Goal: Obtain resource: Obtain resource

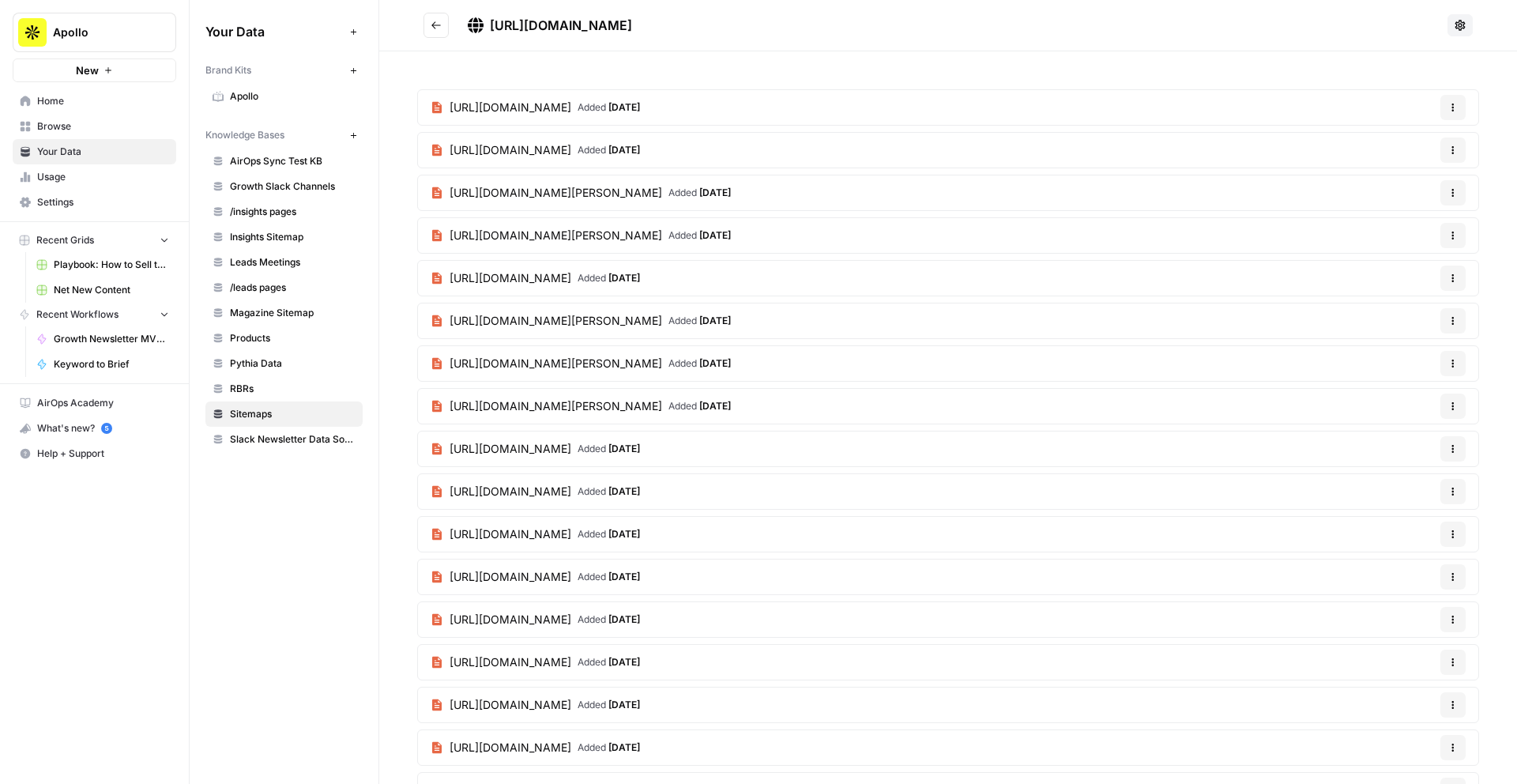
click at [249, 100] on span "Apollo" at bounding box center [292, 97] width 126 height 14
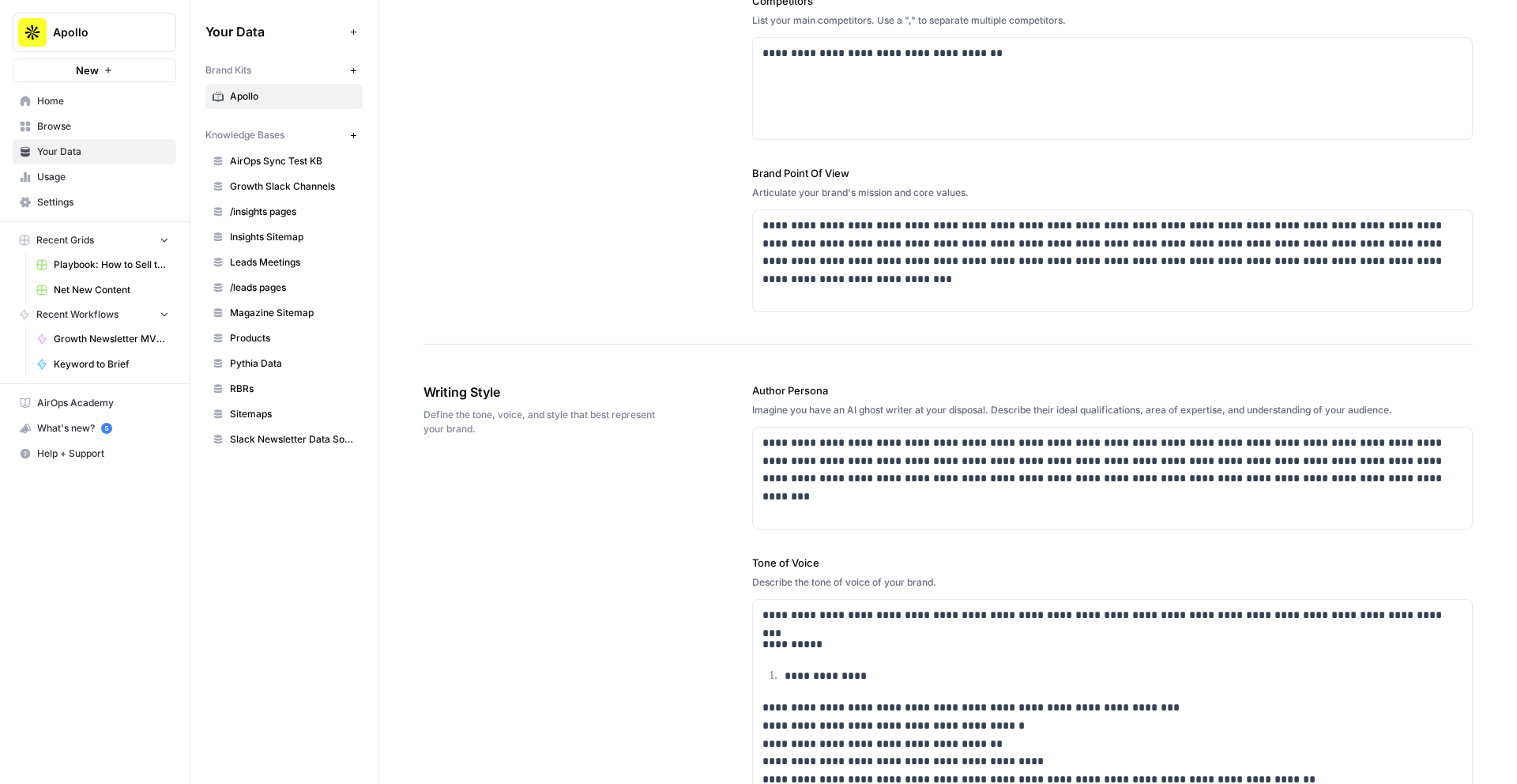
scroll to position [554, 0]
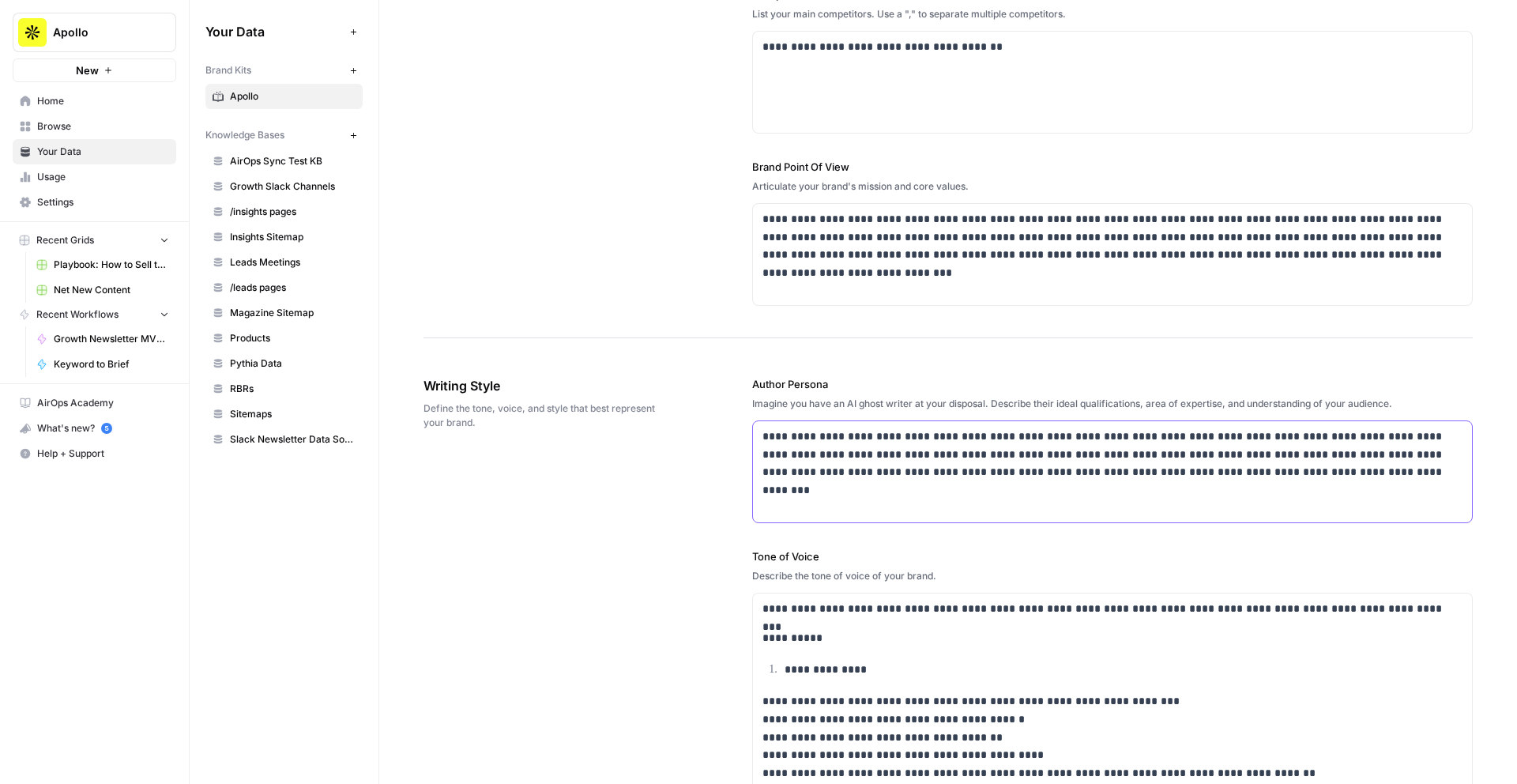
click at [901, 466] on p "**********" at bounding box center [1112, 454] width 700 height 54
copy p "**********"
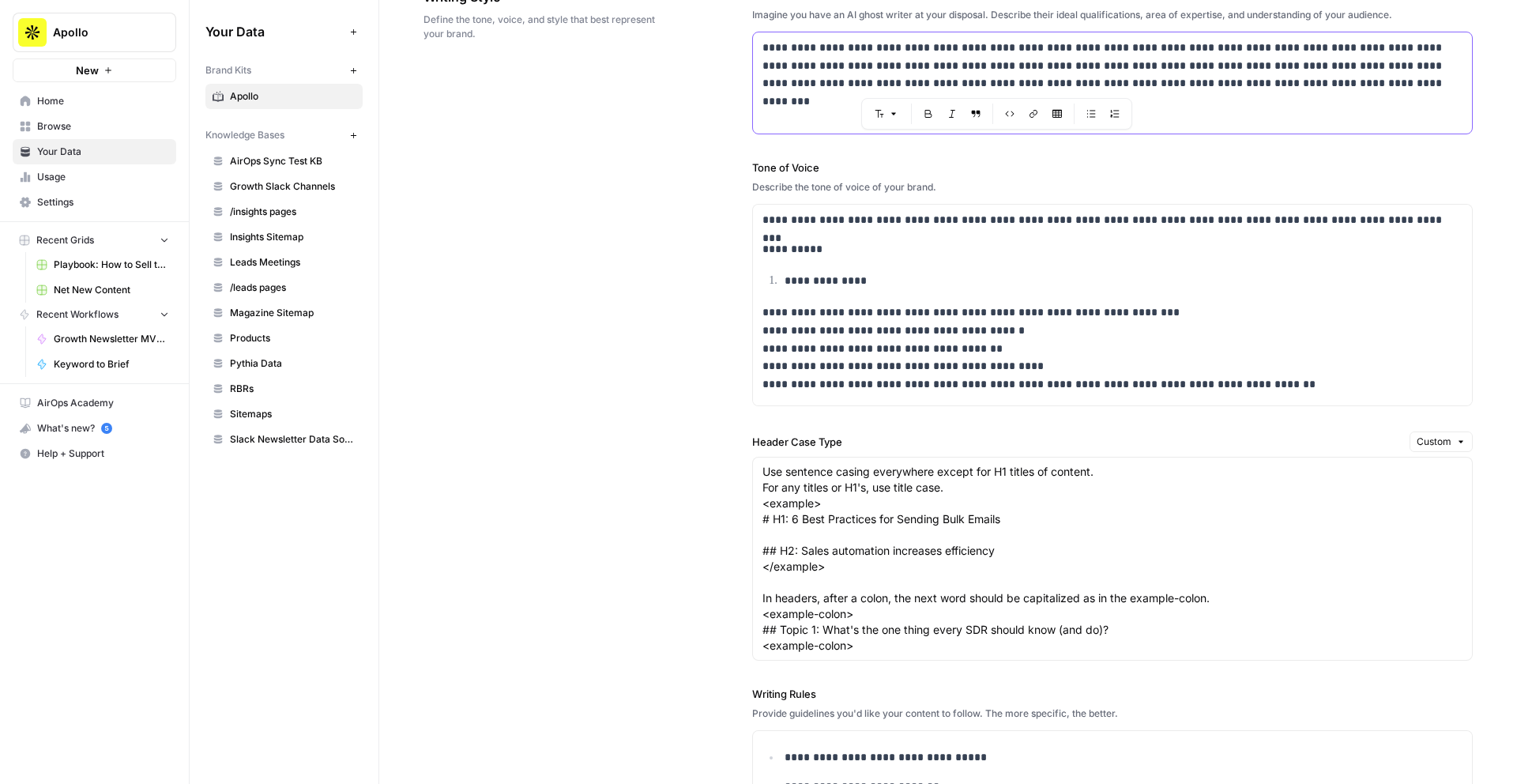
scroll to position [802, 0]
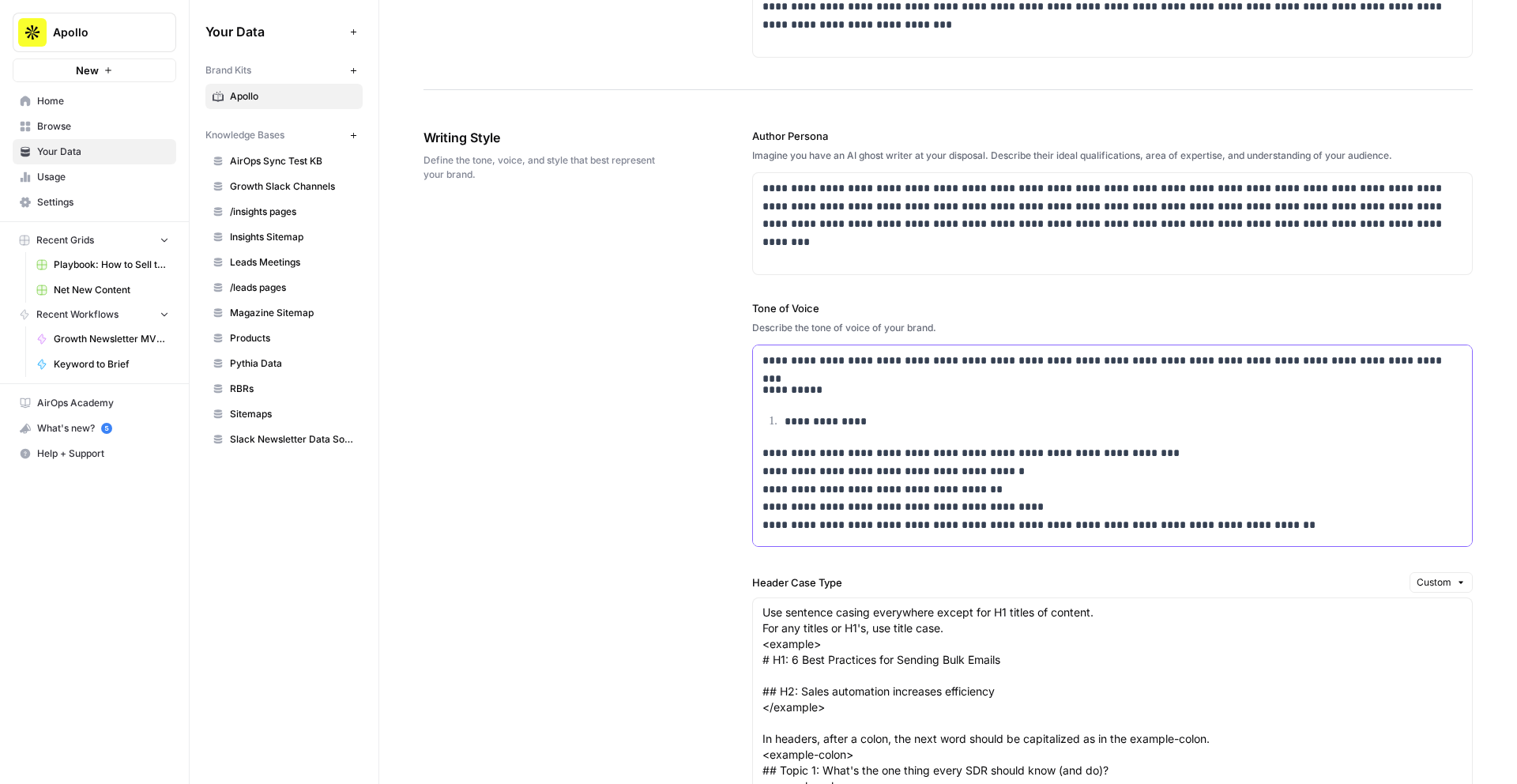
click at [841, 471] on p "**********" at bounding box center [1112, 489] width 700 height 90
copy div "**********"
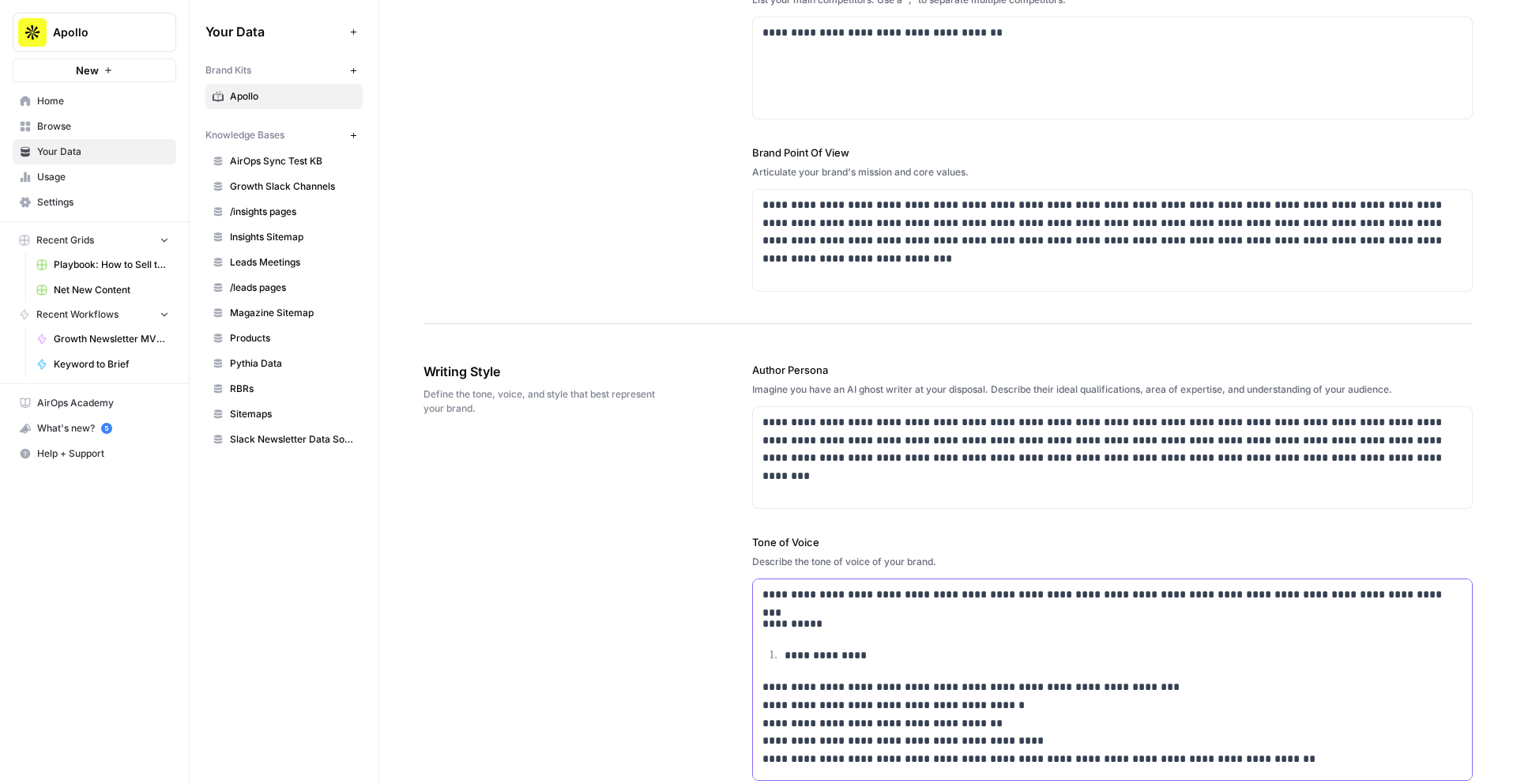
scroll to position [561, 0]
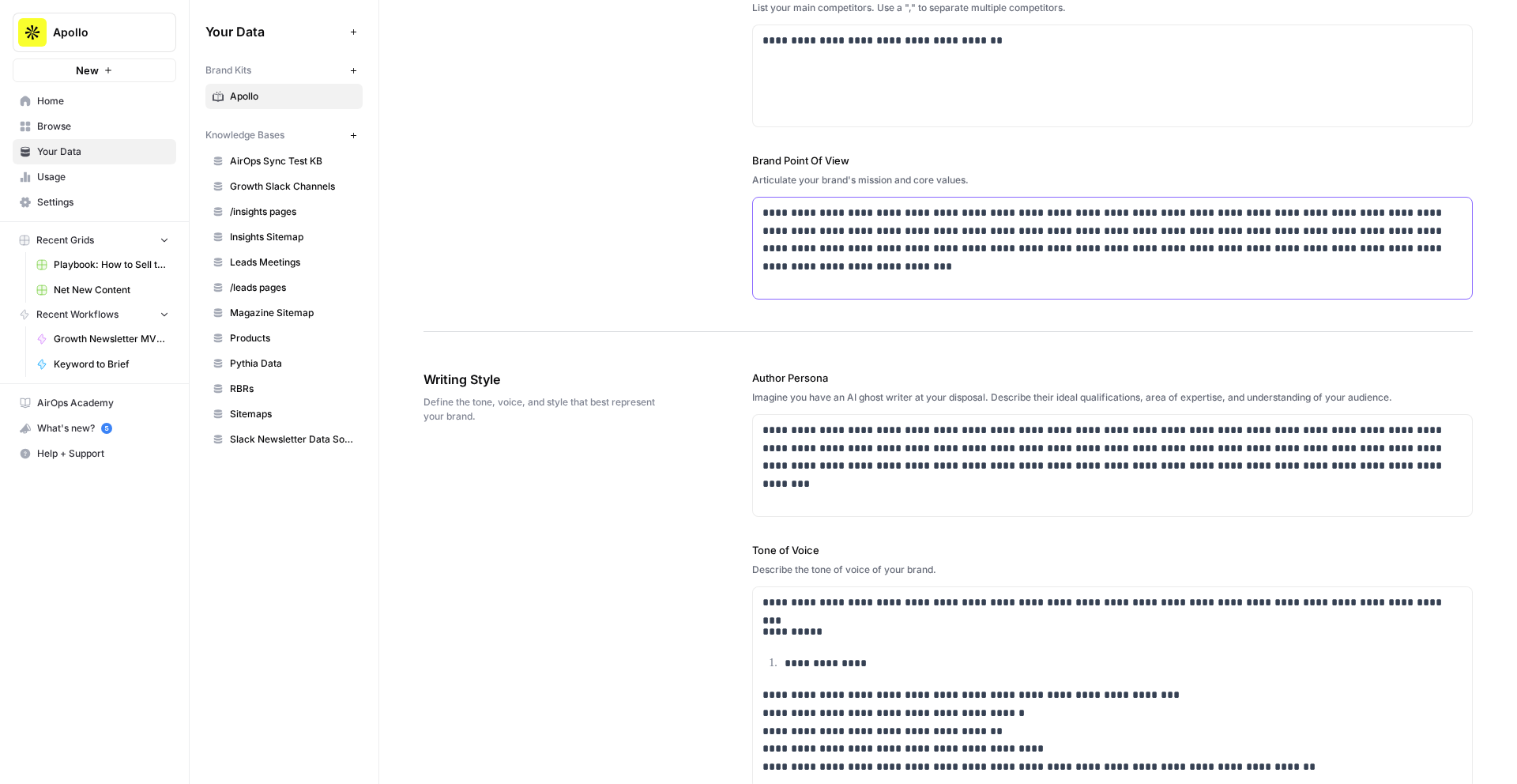
click at [789, 235] on p "**********" at bounding box center [1112, 230] width 700 height 54
copy p "**********"
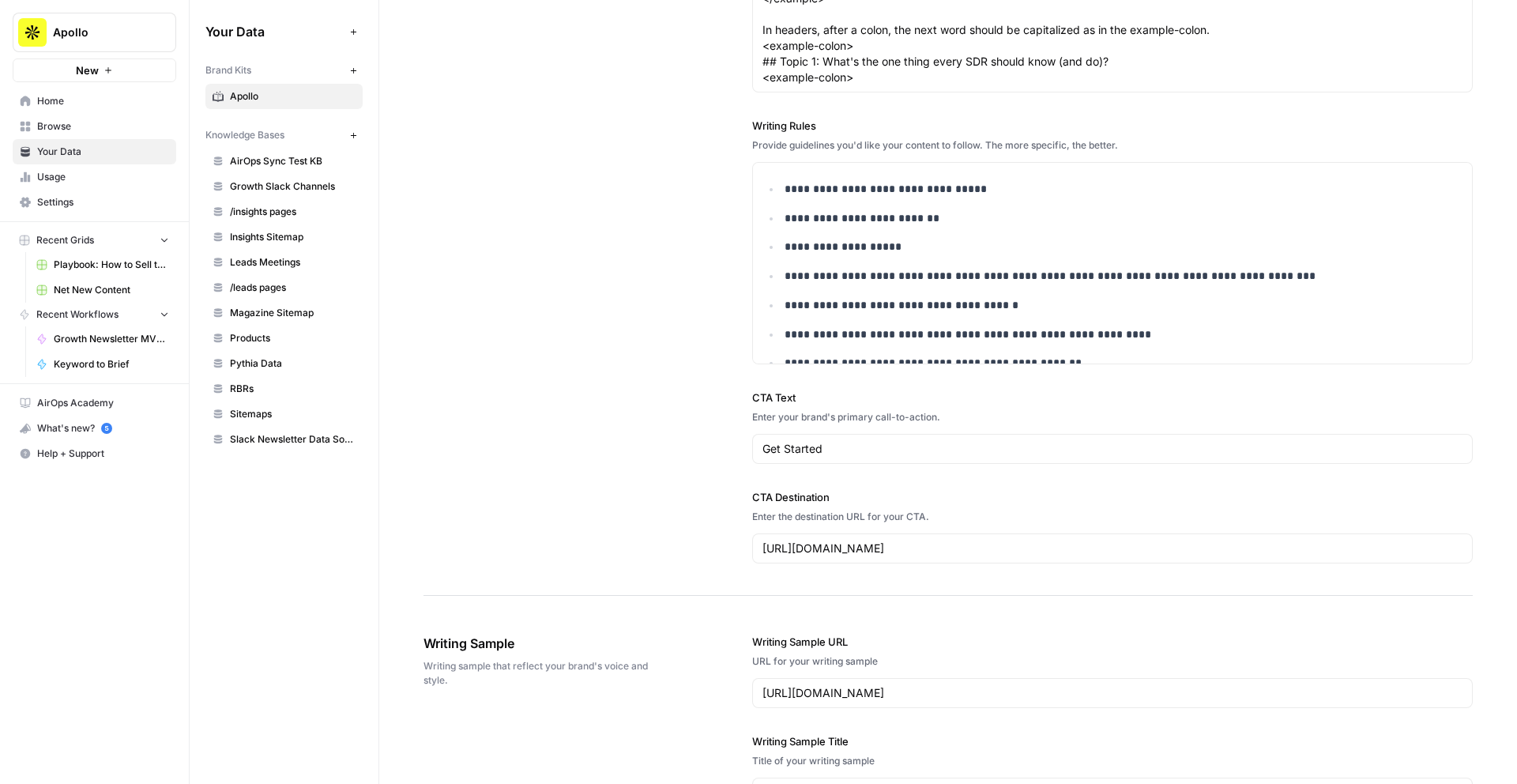
scroll to position [18, 0]
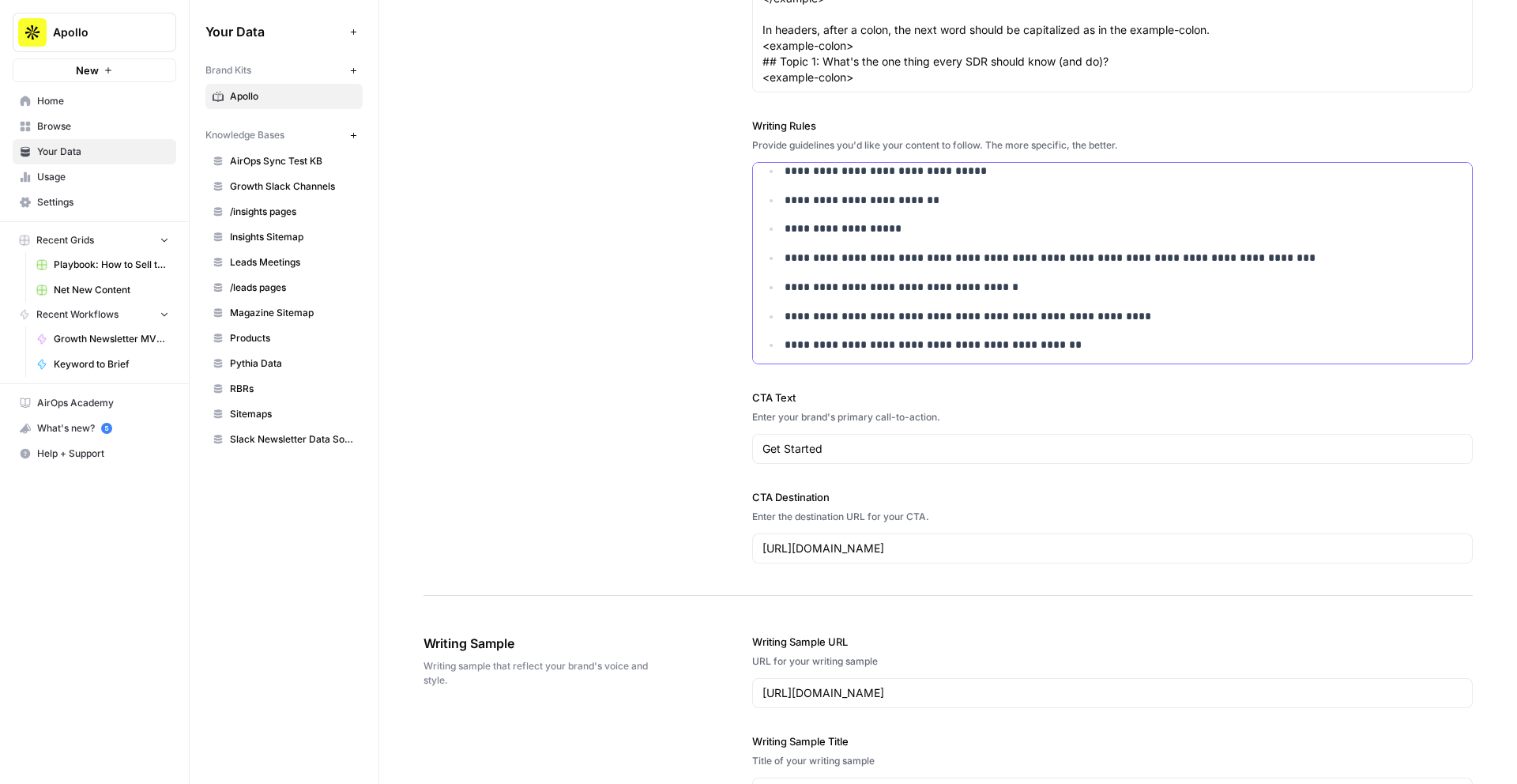
click at [827, 322] on p "**********" at bounding box center [1123, 316] width 678 height 18
click at [854, 546] on input "[URL][DOMAIN_NAME]" at bounding box center [1112, 549] width 700 height 16
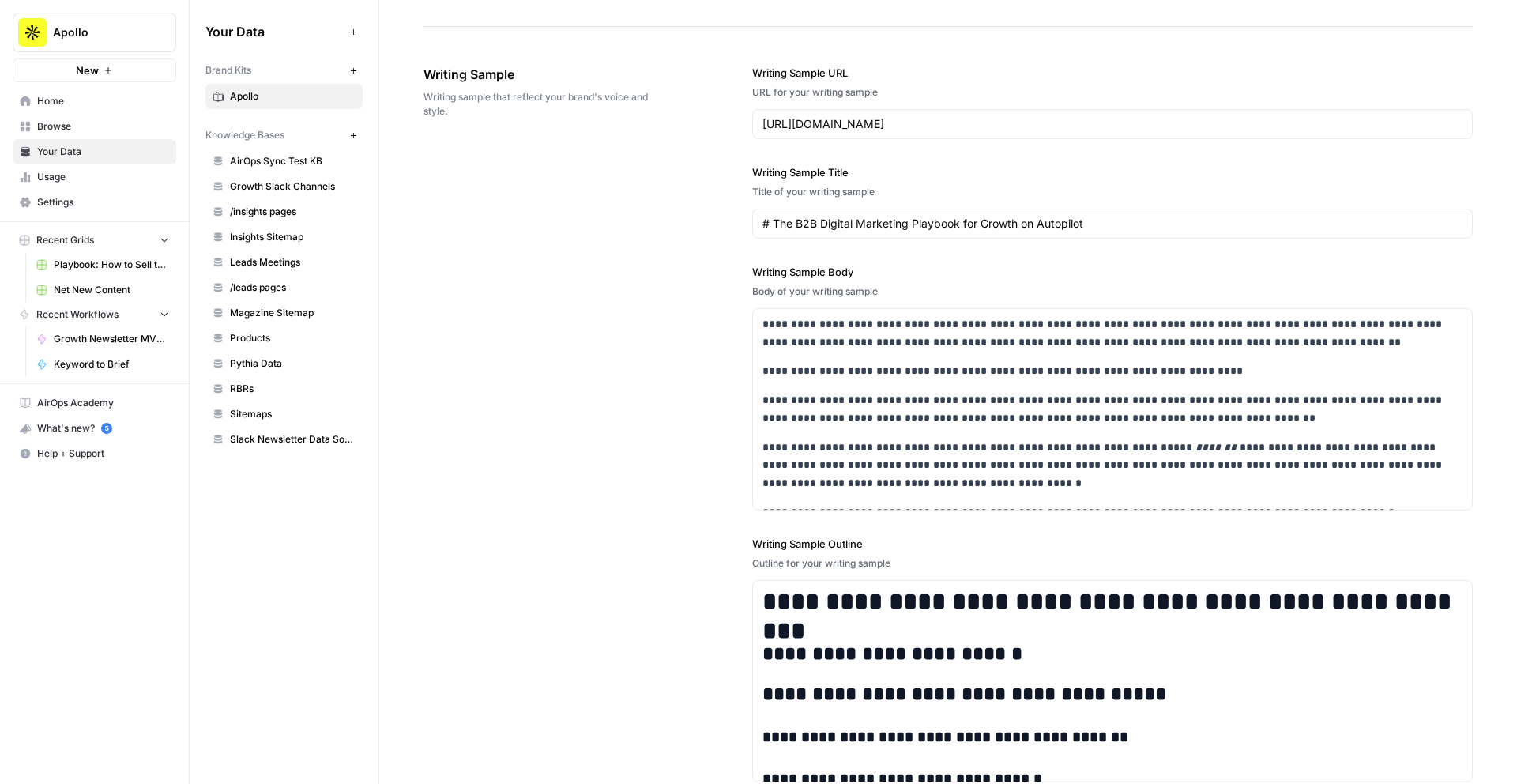
scroll to position [2041, 0]
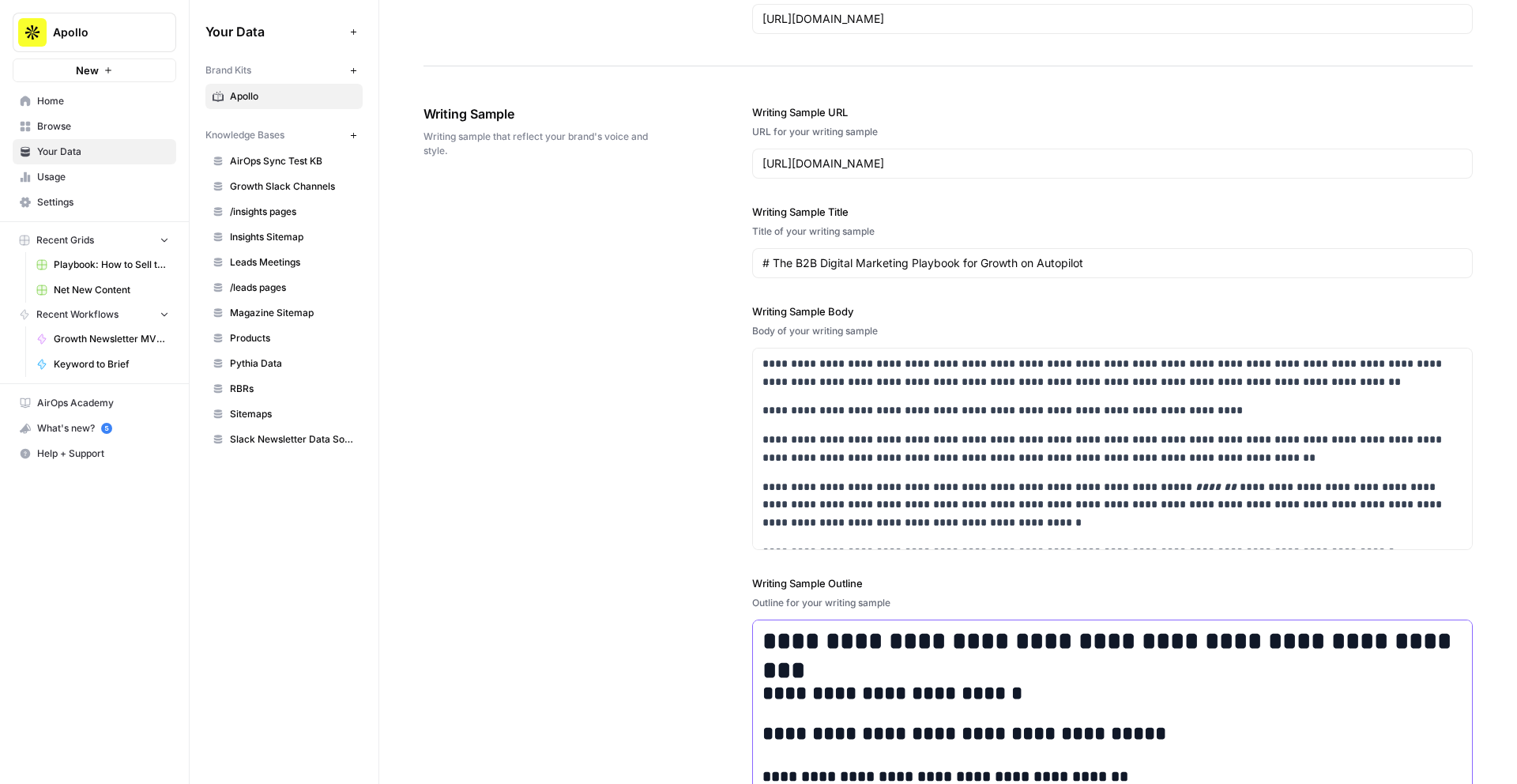
click at [825, 642] on h1 "**********" at bounding box center [1112, 641] width 700 height 30
copy div "**********"
click at [854, 164] on input "[URL][DOMAIN_NAME]" at bounding box center [1112, 164] width 700 height 16
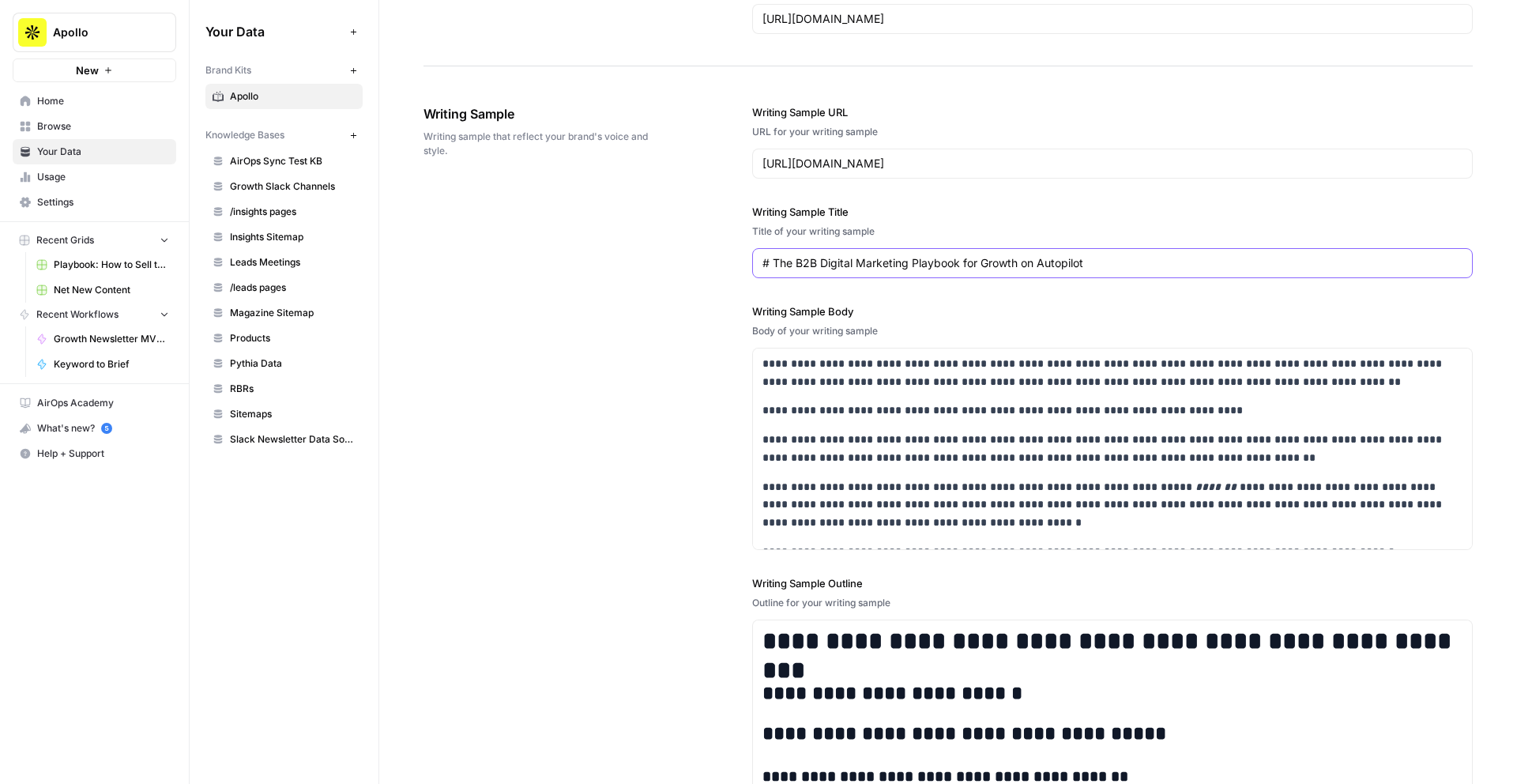
click at [802, 263] on input "# The B2B Digital Marketing Playbook for Growth on Autopilot" at bounding box center [1112, 263] width 700 height 16
copy div "**********"
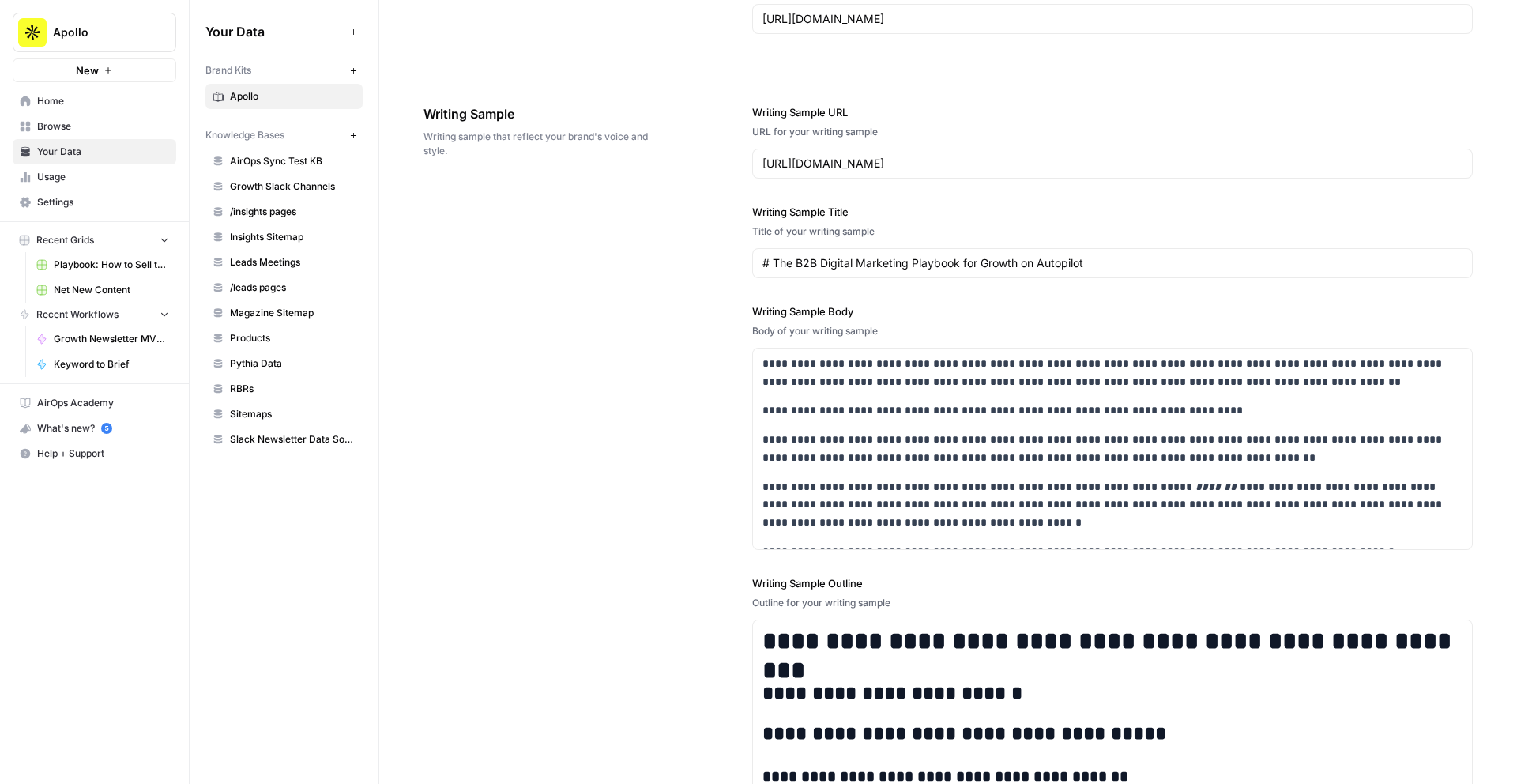
click at [258, 418] on span "Sitemaps" at bounding box center [292, 414] width 126 height 14
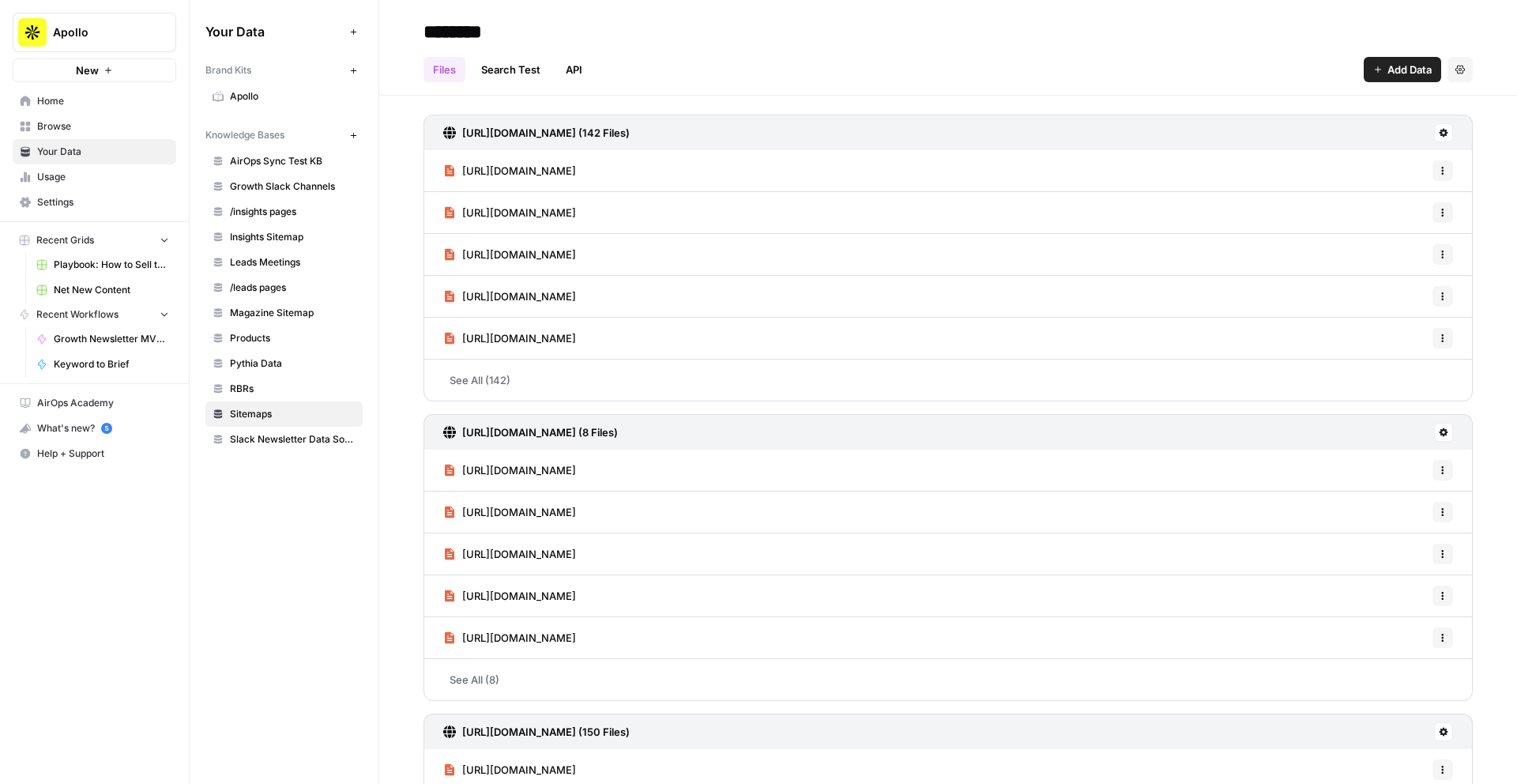
click at [520, 134] on h3 "[URL][DOMAIN_NAME] (142 Files)" at bounding box center [546, 133] width 167 height 16
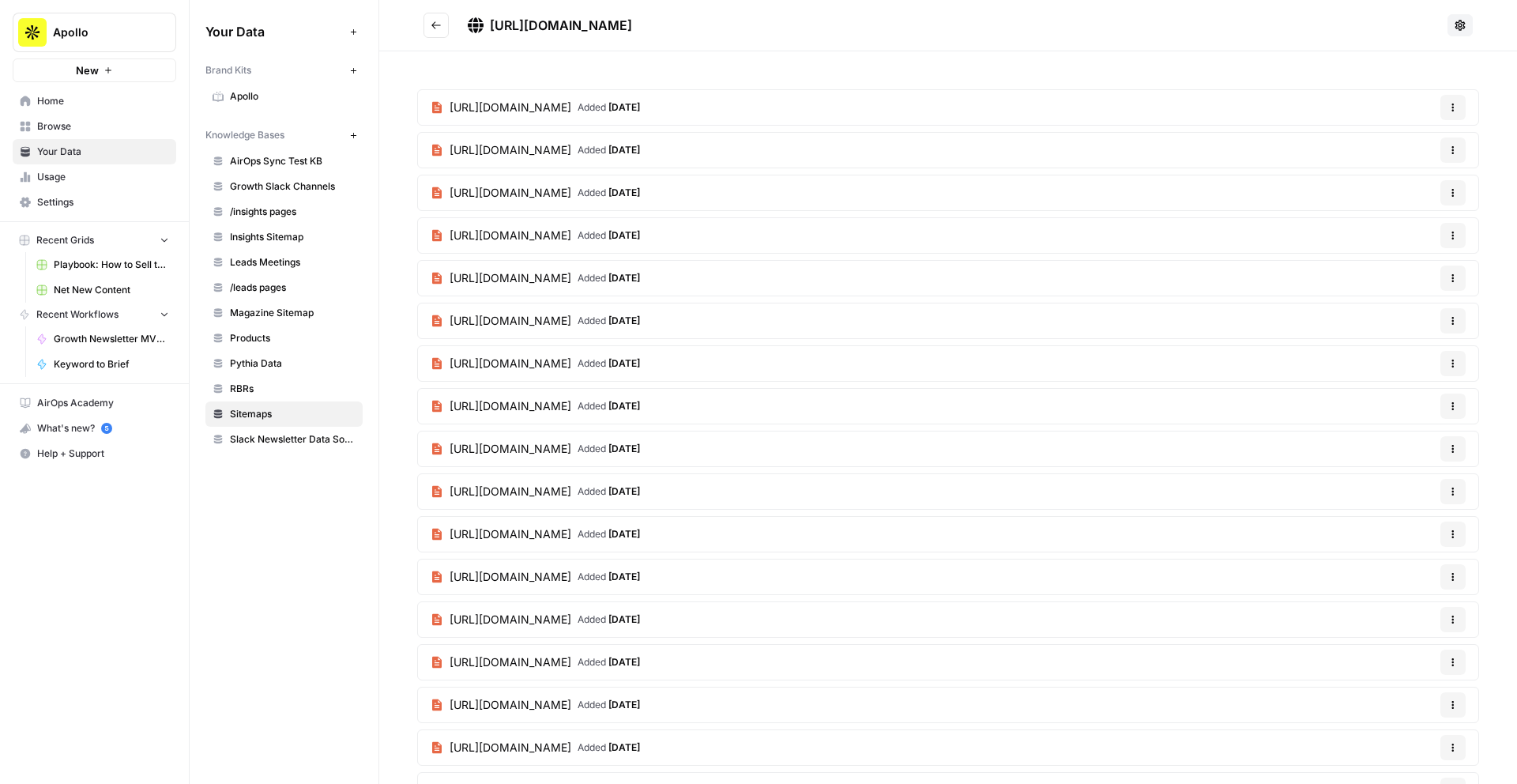
drag, startPoint x: 771, startPoint y: 23, endPoint x: 493, endPoint y: 20, distance: 278.0
click at [493, 20] on h2 "[URL][DOMAIN_NAME]" at bounding box center [932, 26] width 1018 height 26
copy span "[URL][DOMAIN_NAME]"
click at [426, 15] on button "Go back" at bounding box center [436, 26] width 26 height 26
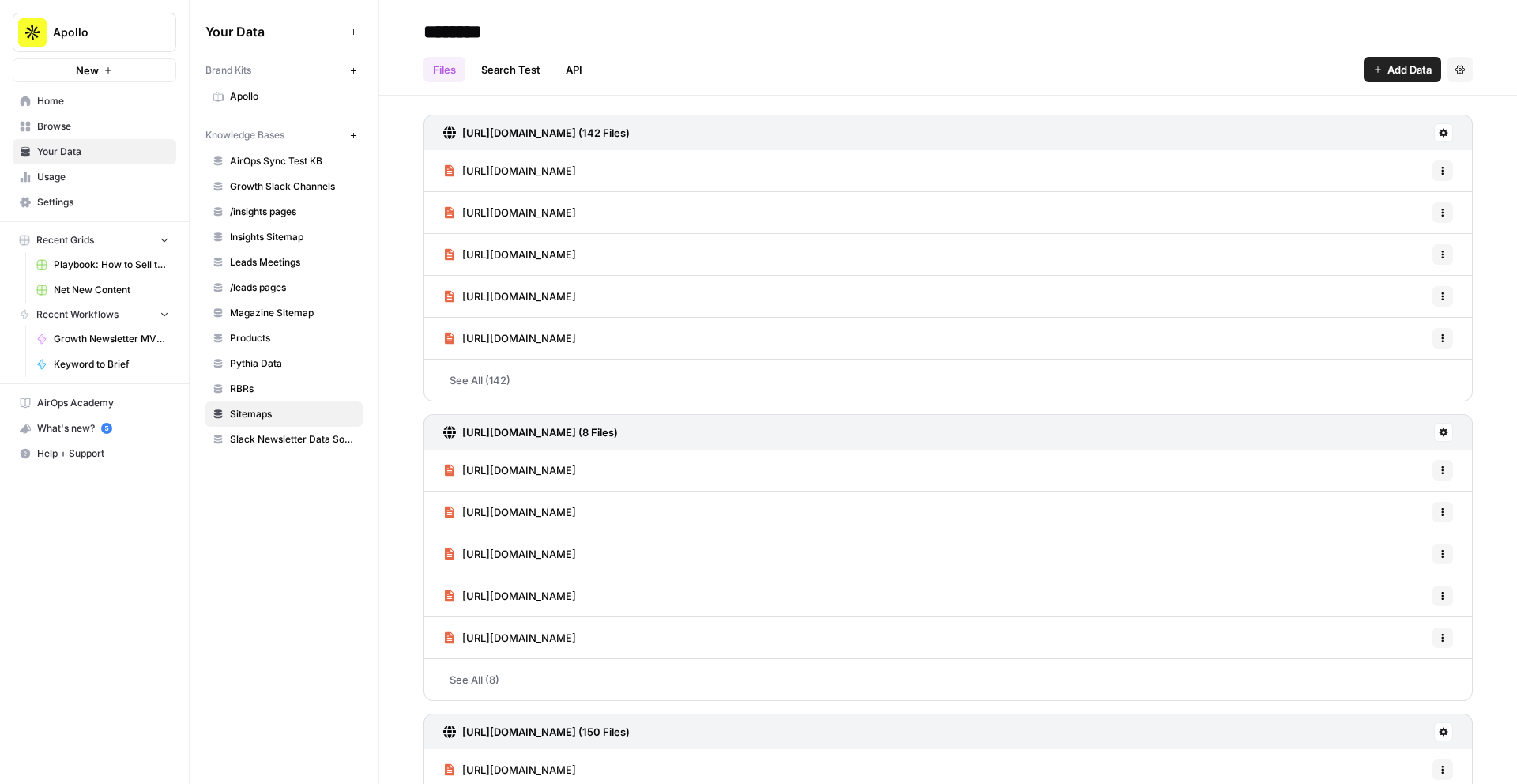
click at [520, 426] on h3 "[URL][DOMAIN_NAME] (8 Files)" at bounding box center [540, 432] width 156 height 16
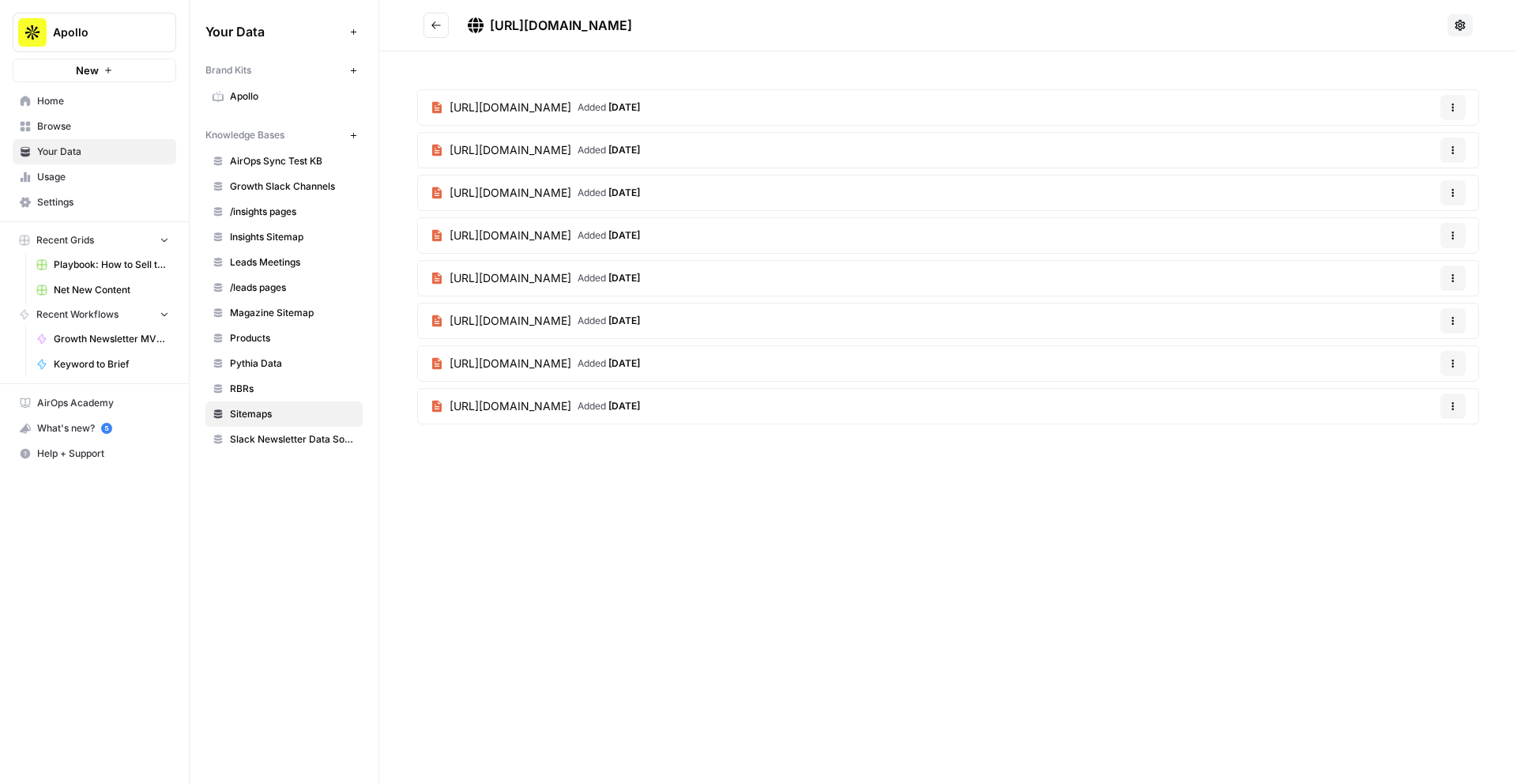
drag, startPoint x: 848, startPoint y: 23, endPoint x: 490, endPoint y: 26, distance: 358.0
click at [490, 26] on h2 "[URL][DOMAIN_NAME]" at bounding box center [932, 26] width 1018 height 26
copy span "[URL][DOMAIN_NAME]"
click at [439, 22] on icon "Go back" at bounding box center [436, 26] width 11 height 11
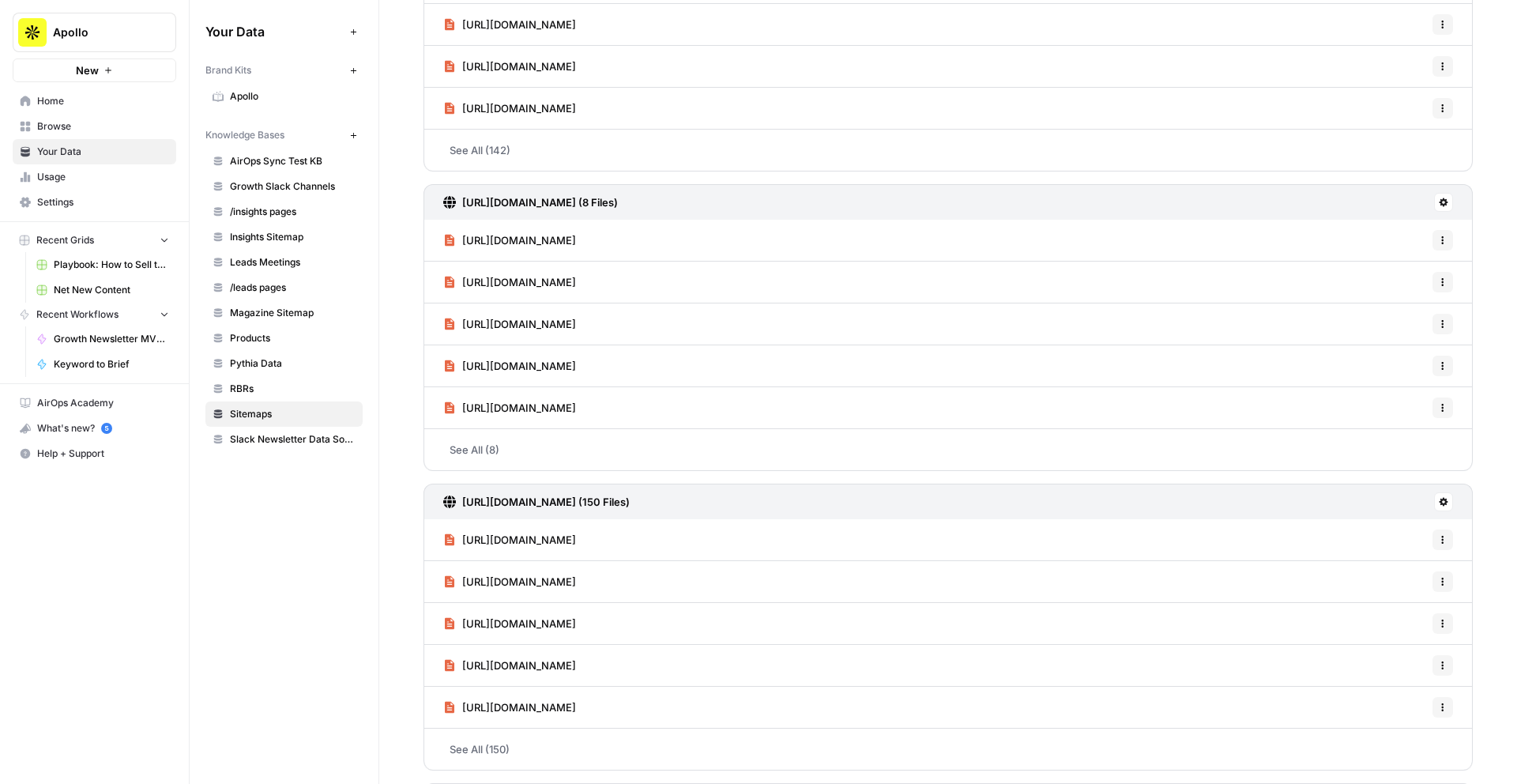
scroll to position [236, 0]
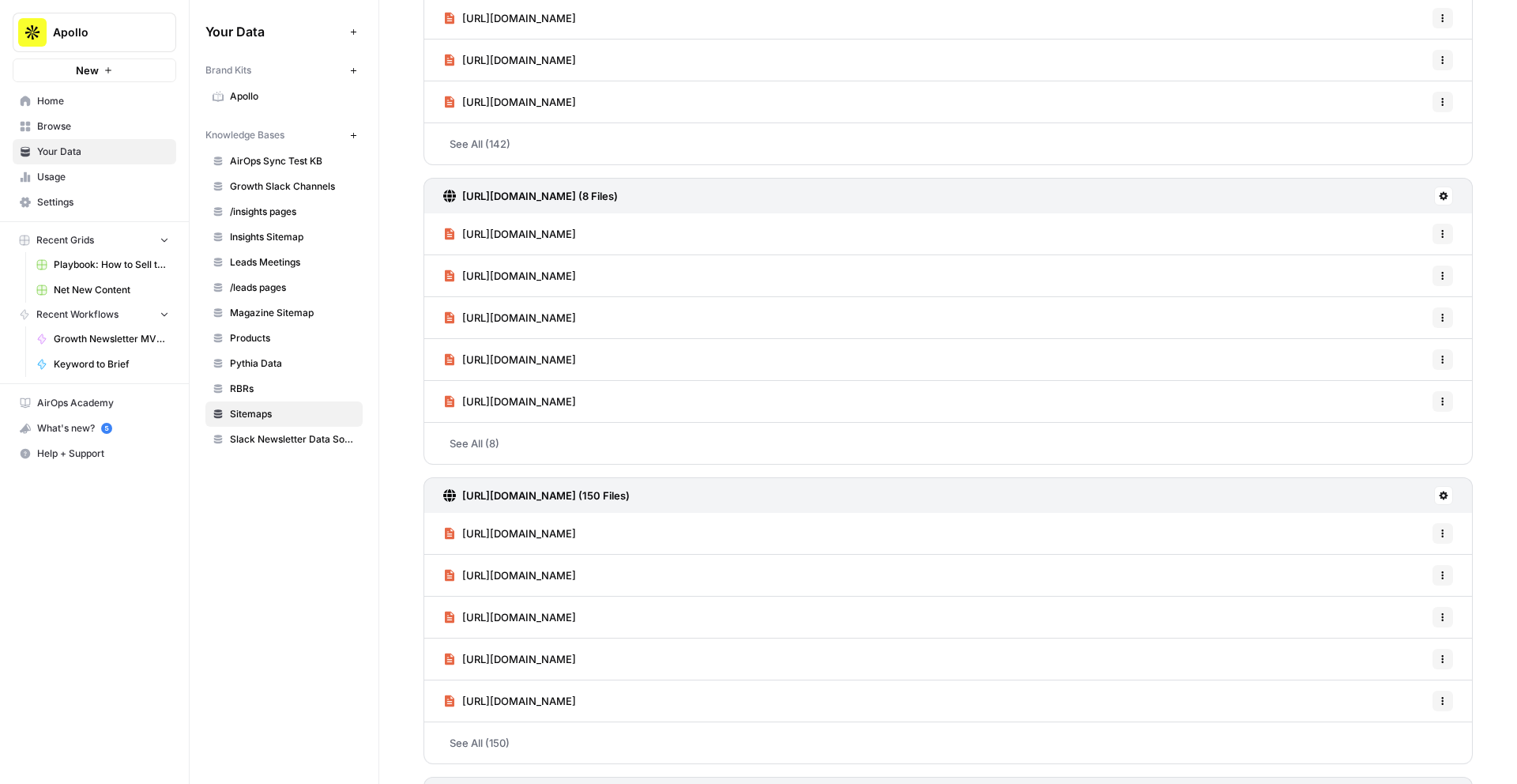
click at [577, 494] on h3 "[URL][DOMAIN_NAME] (150 Files)" at bounding box center [546, 495] width 167 height 16
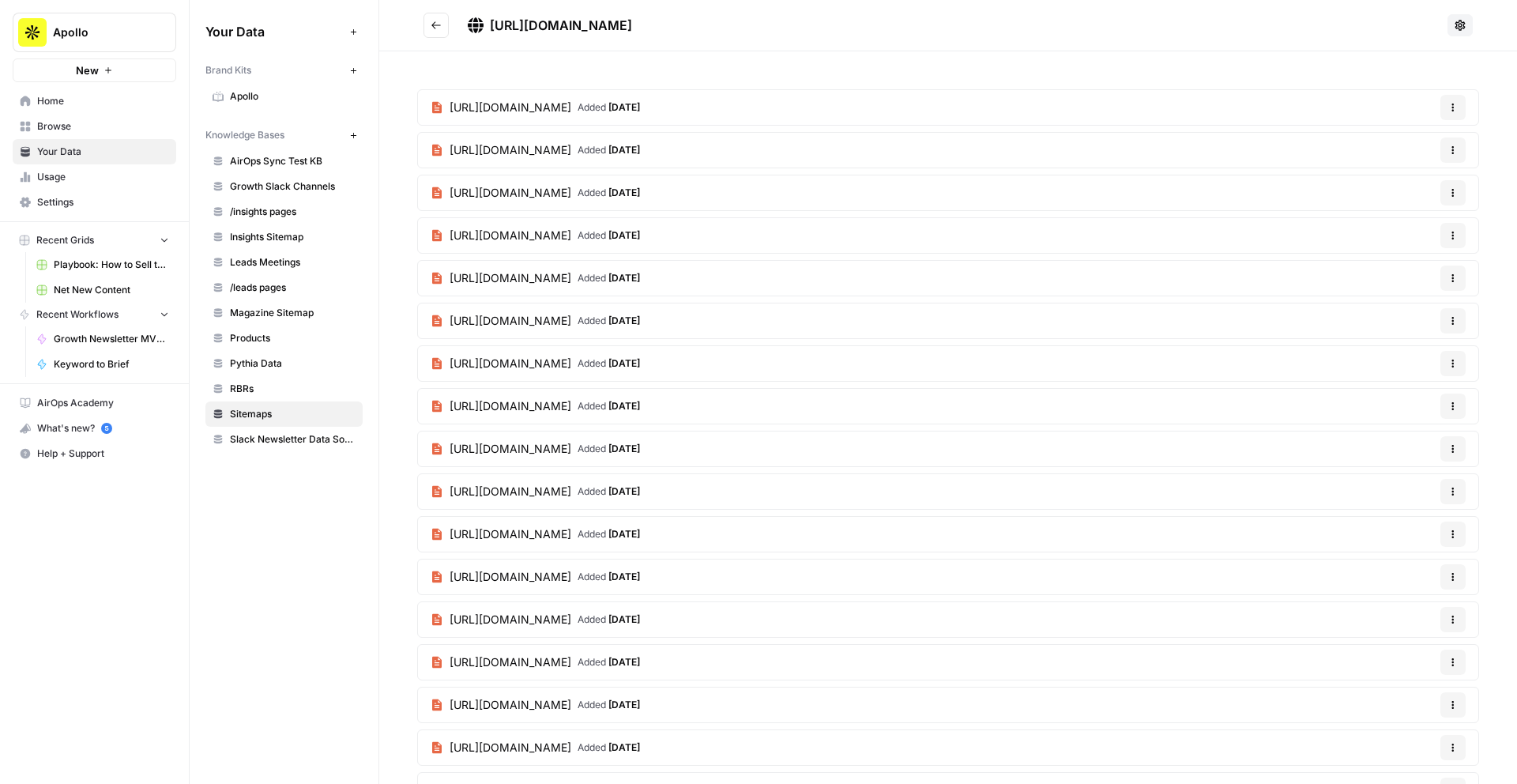
drag, startPoint x: 757, startPoint y: 23, endPoint x: 492, endPoint y: 19, distance: 265.0
click at [492, 19] on h2 "[URL][DOMAIN_NAME]" at bounding box center [932, 26] width 1018 height 26
copy span "[URL][DOMAIN_NAME]"
click at [438, 22] on icon "Go back" at bounding box center [436, 26] width 11 height 11
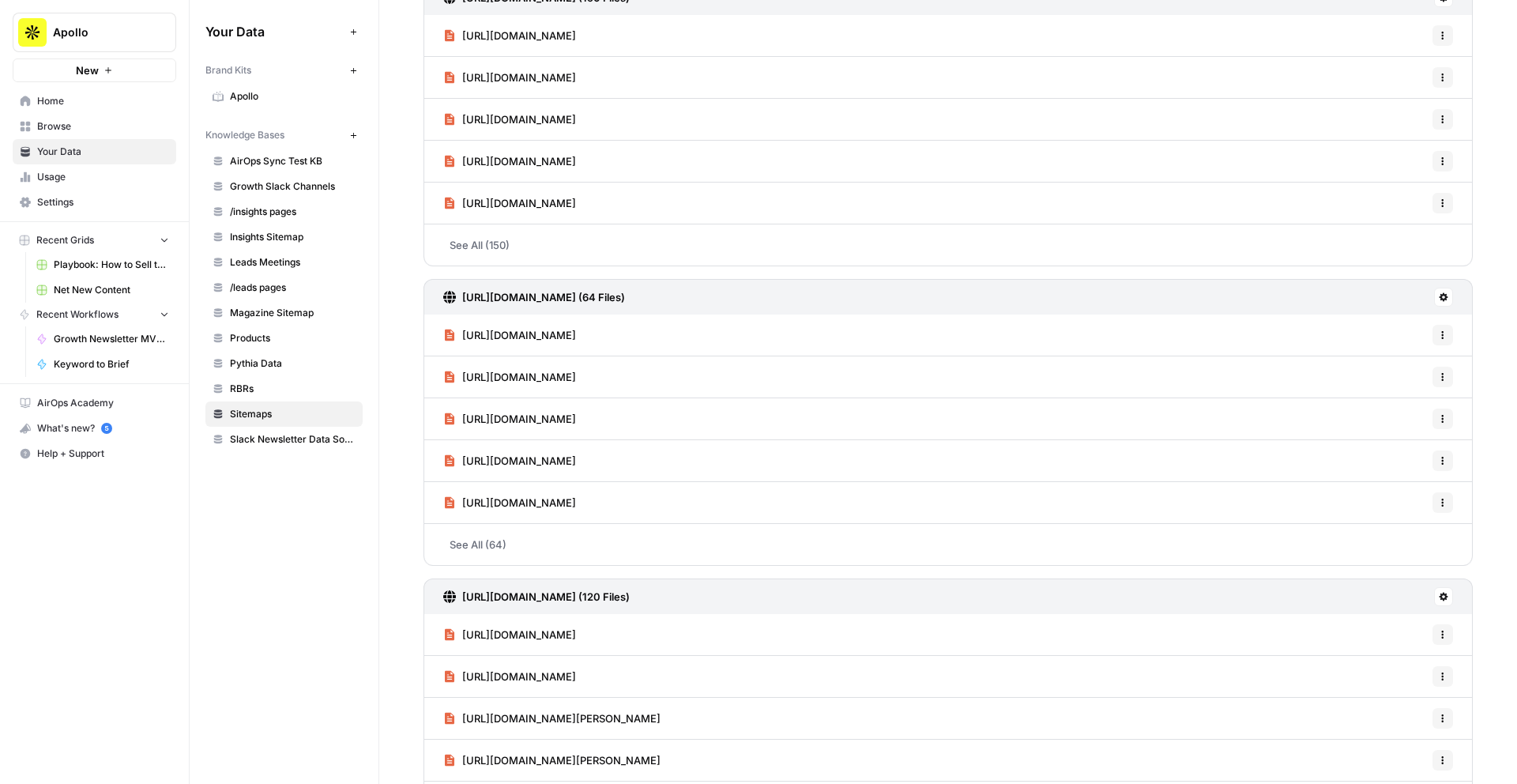
scroll to position [767, 0]
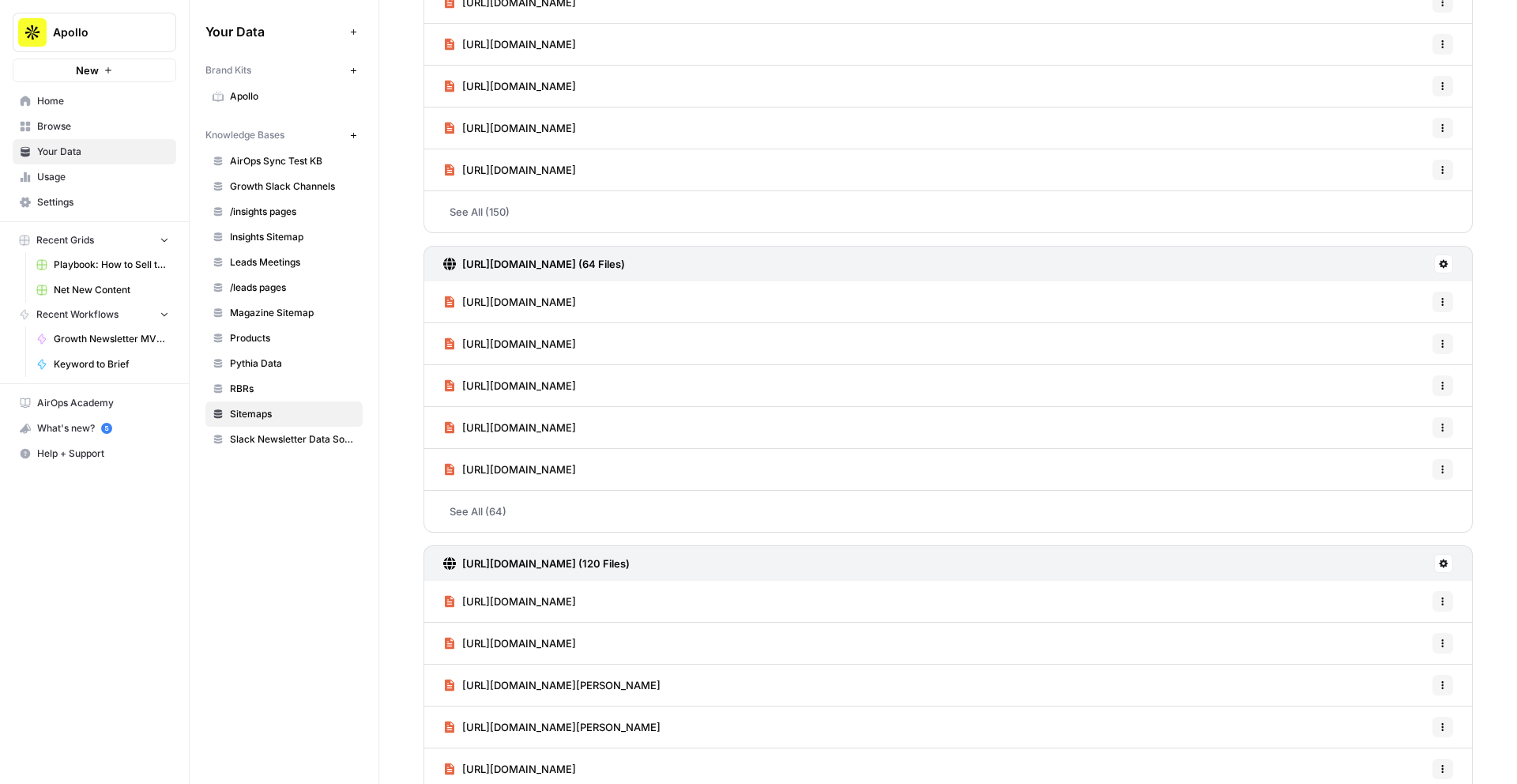
click at [518, 267] on h3 "[URL][DOMAIN_NAME] (64 Files)" at bounding box center [543, 264] width 162 height 16
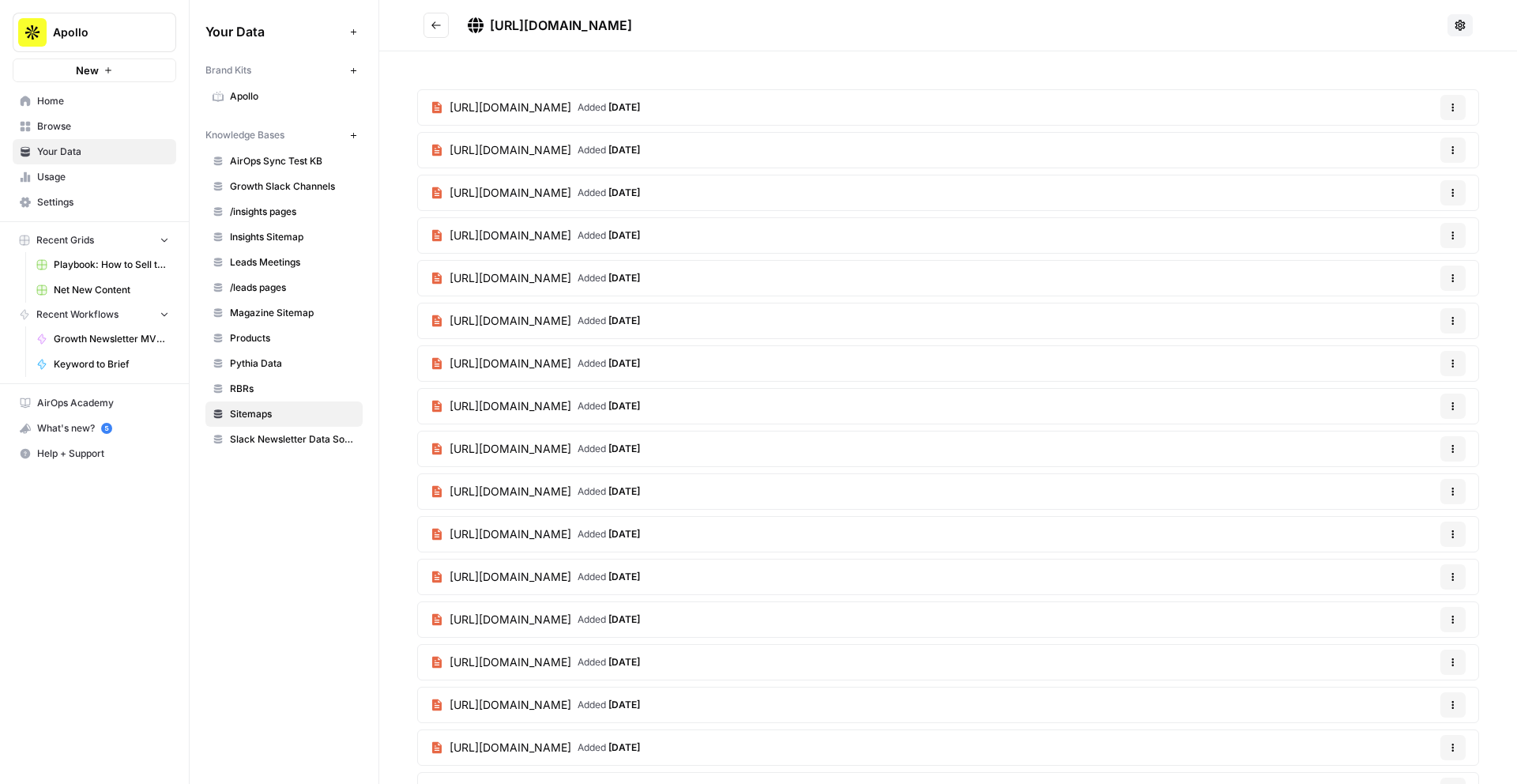
drag, startPoint x: 763, startPoint y: 26, endPoint x: 486, endPoint y: 22, distance: 277.0
click at [486, 22] on h2 "[URL][DOMAIN_NAME]" at bounding box center [932, 26] width 1018 height 26
copy span "[URL][DOMAIN_NAME]"
click at [438, 26] on icon "Go back" at bounding box center [436, 26] width 11 height 11
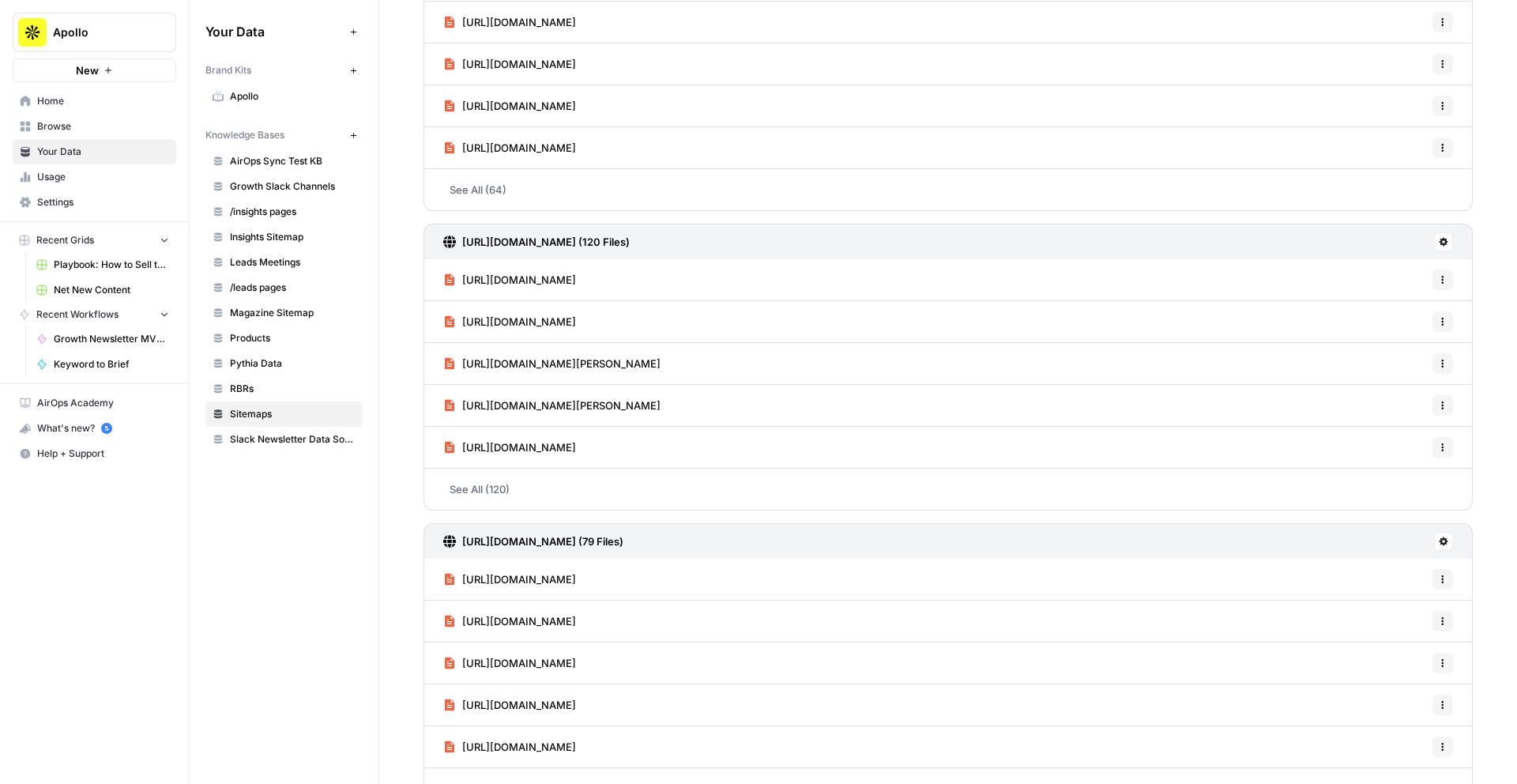
scroll to position [1097, 0]
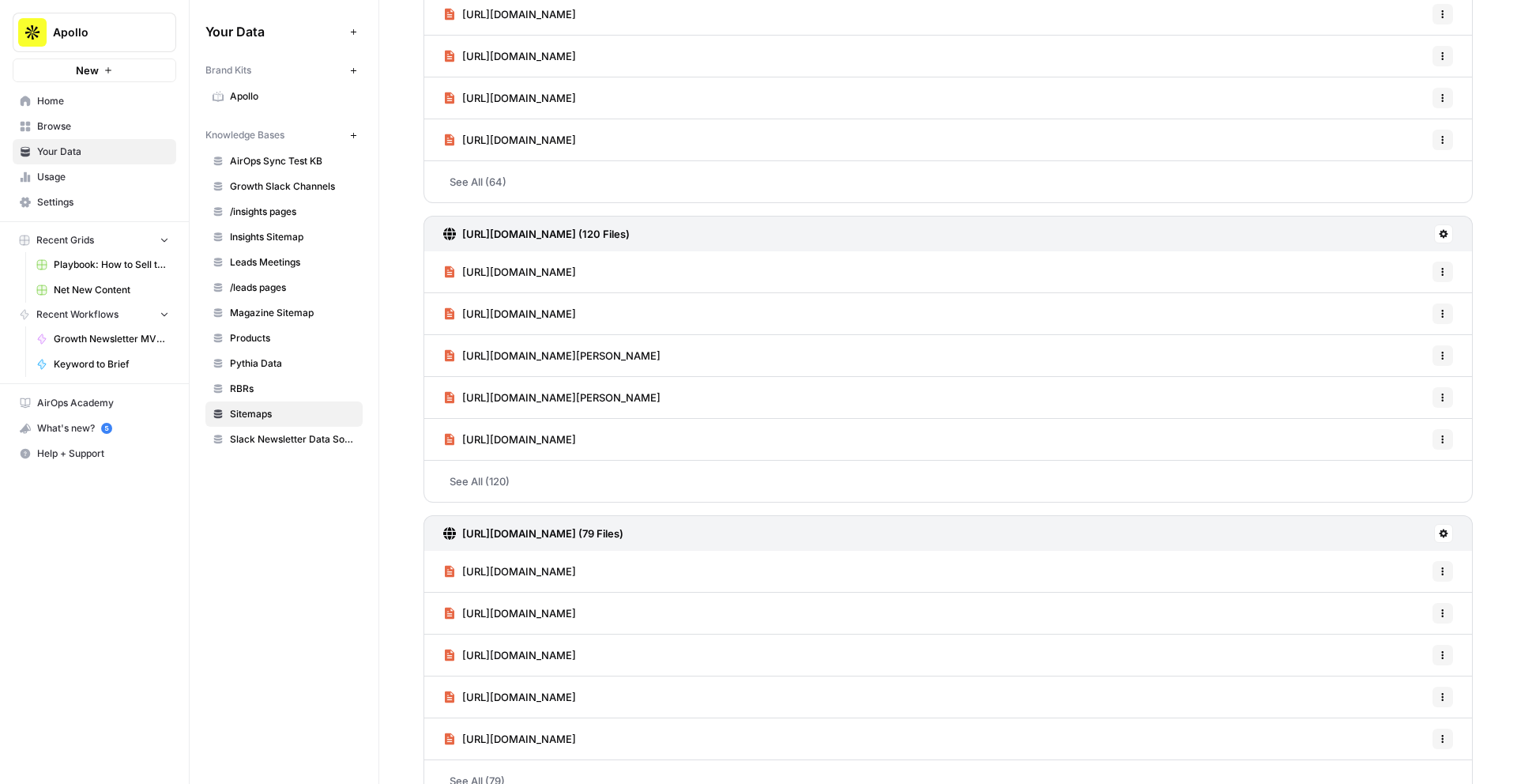
click at [537, 237] on h3 "[URL][DOMAIN_NAME] (120 Files)" at bounding box center [546, 234] width 167 height 16
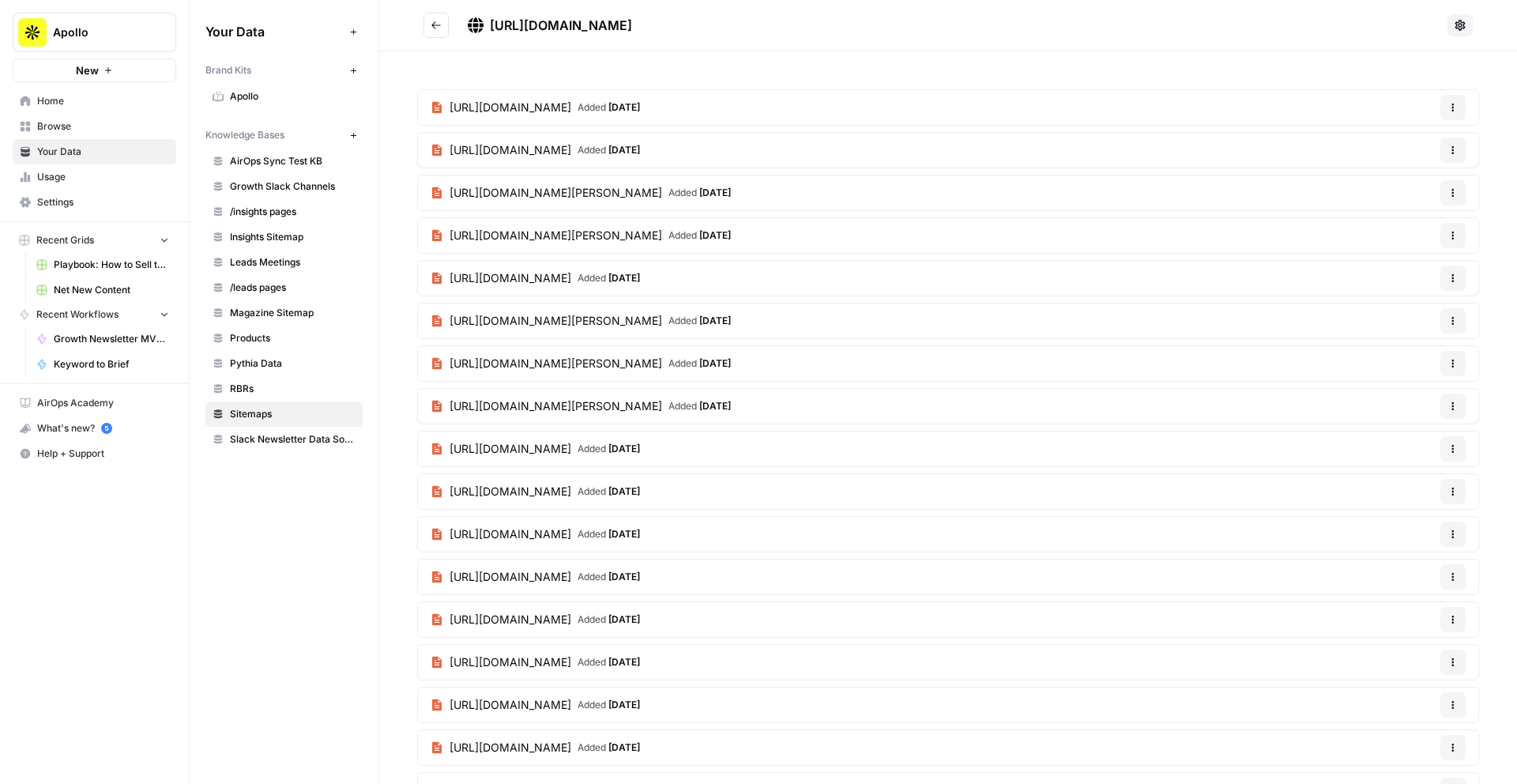
drag, startPoint x: 798, startPoint y: 32, endPoint x: 493, endPoint y: 23, distance: 305.1
click at [493, 23] on h2 "[URL][DOMAIN_NAME]" at bounding box center [932, 26] width 1018 height 26
copy span "[URL][DOMAIN_NAME]"
click at [435, 20] on icon "Go back" at bounding box center [436, 26] width 11 height 11
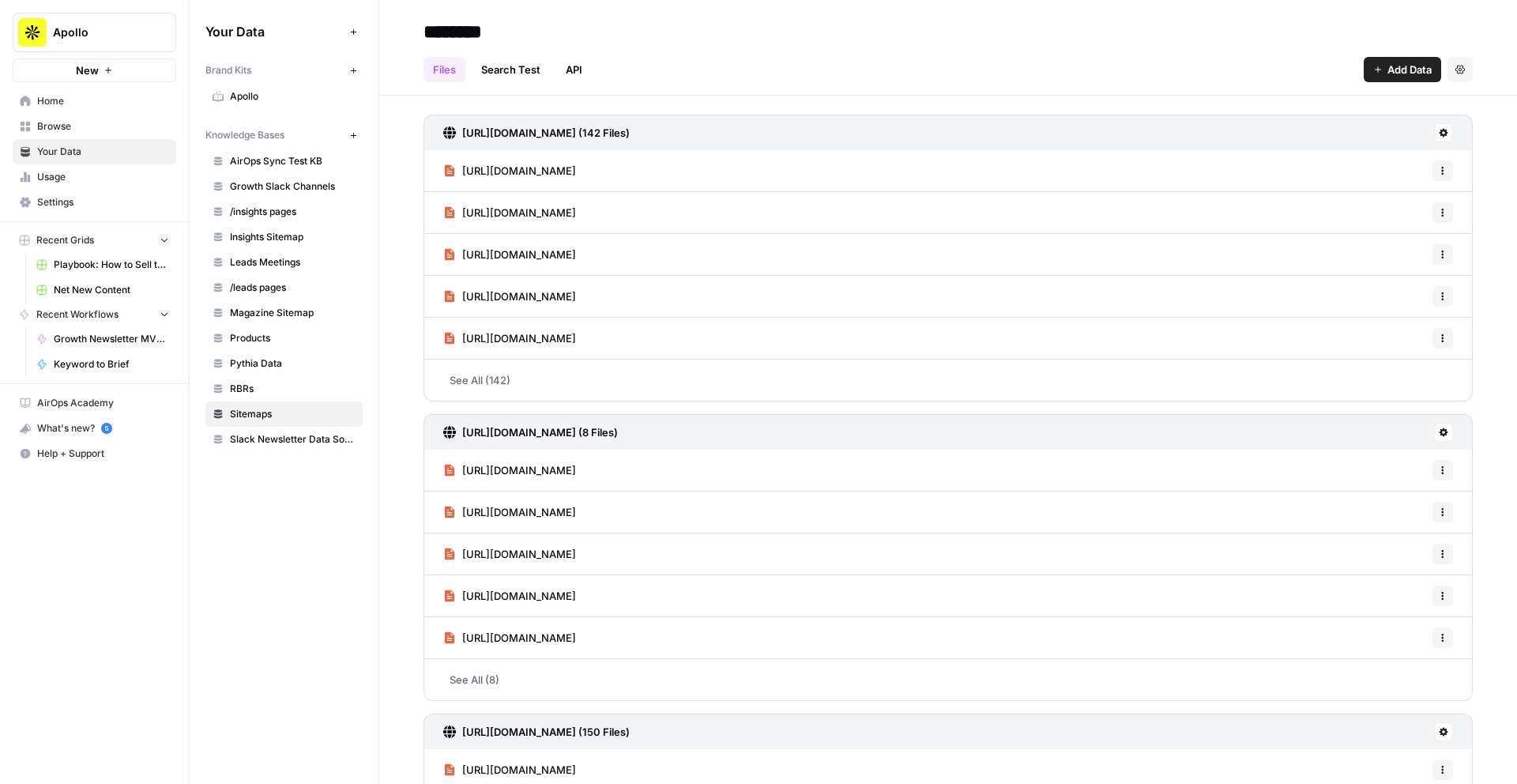
scroll to position [1427, 0]
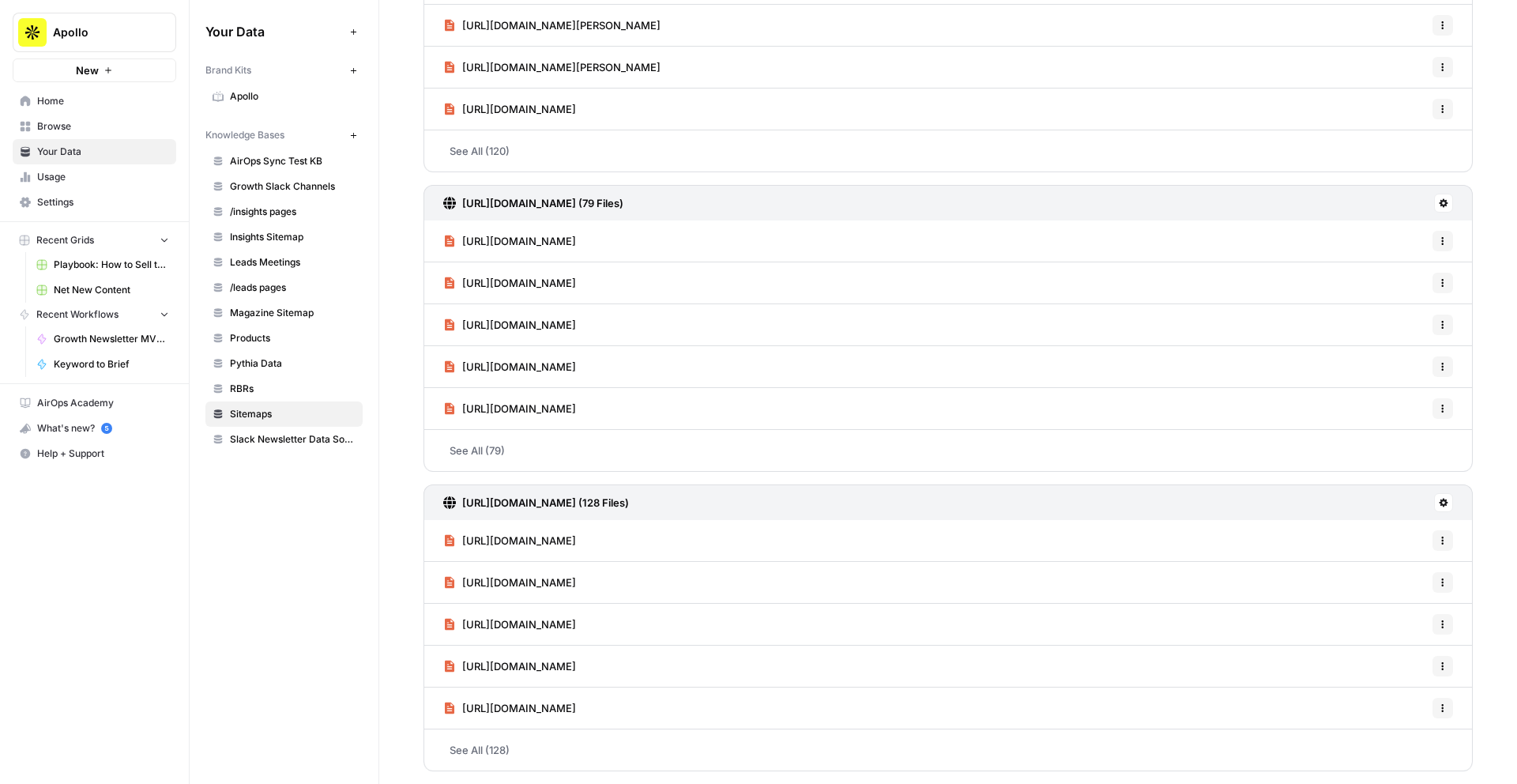
click at [582, 201] on h3 "[URL][DOMAIN_NAME] (79 Files)" at bounding box center [542, 203] width 161 height 16
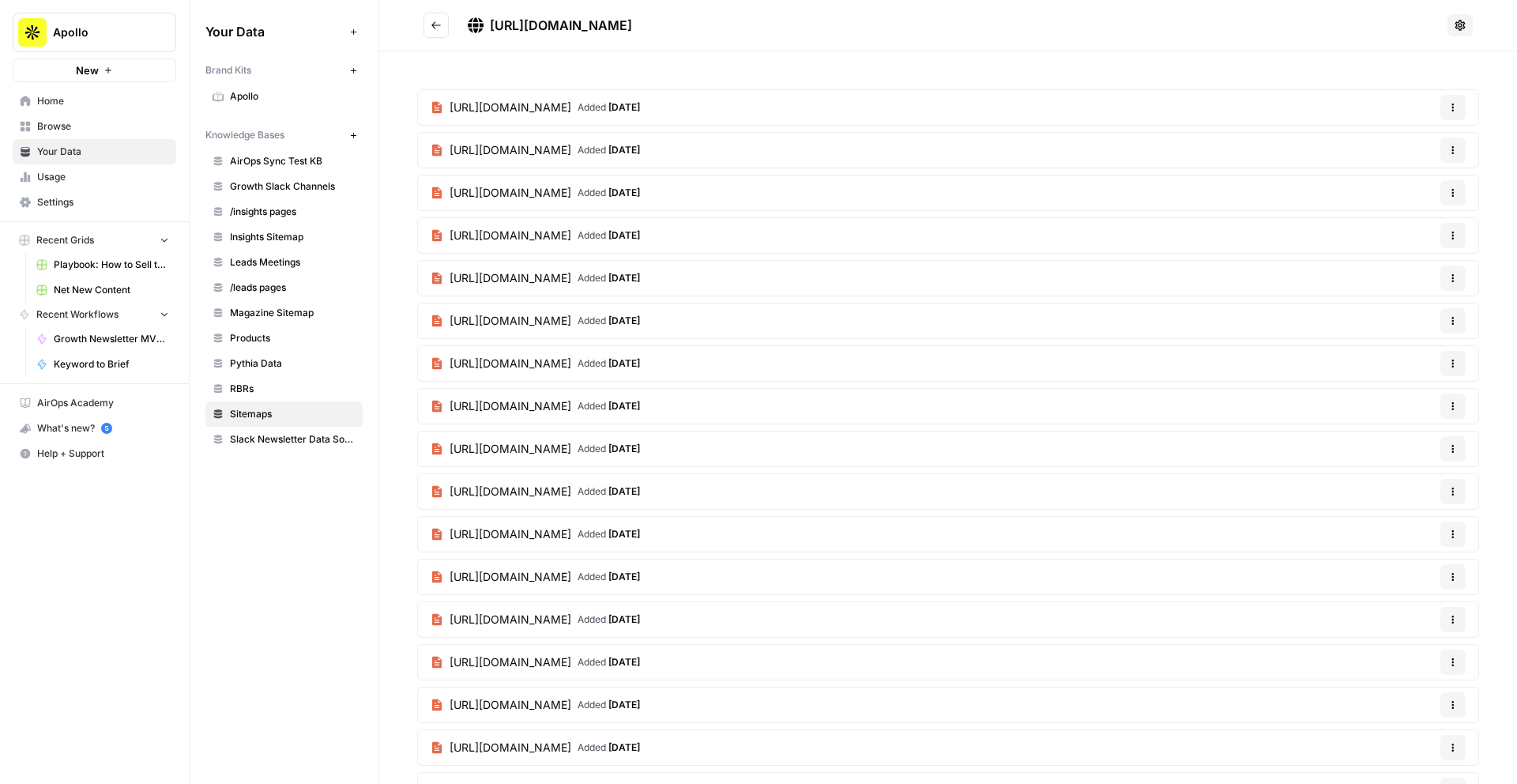
drag, startPoint x: 760, startPoint y: 22, endPoint x: 492, endPoint y: 22, distance: 268.0
click at [492, 22] on h2 "[URL][DOMAIN_NAME]" at bounding box center [932, 26] width 1018 height 26
click at [434, 24] on icon "Go back" at bounding box center [436, 26] width 11 height 11
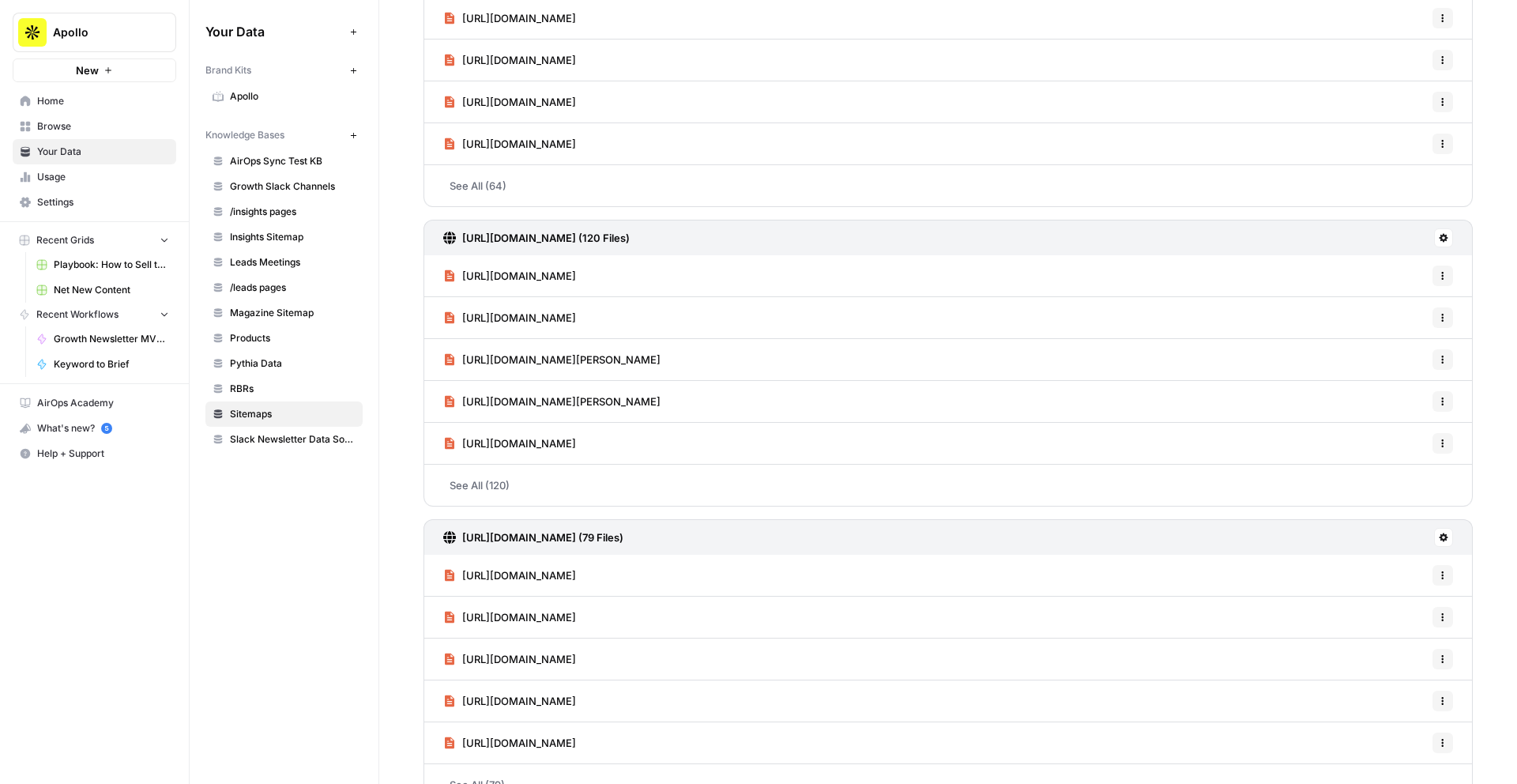
scroll to position [1427, 0]
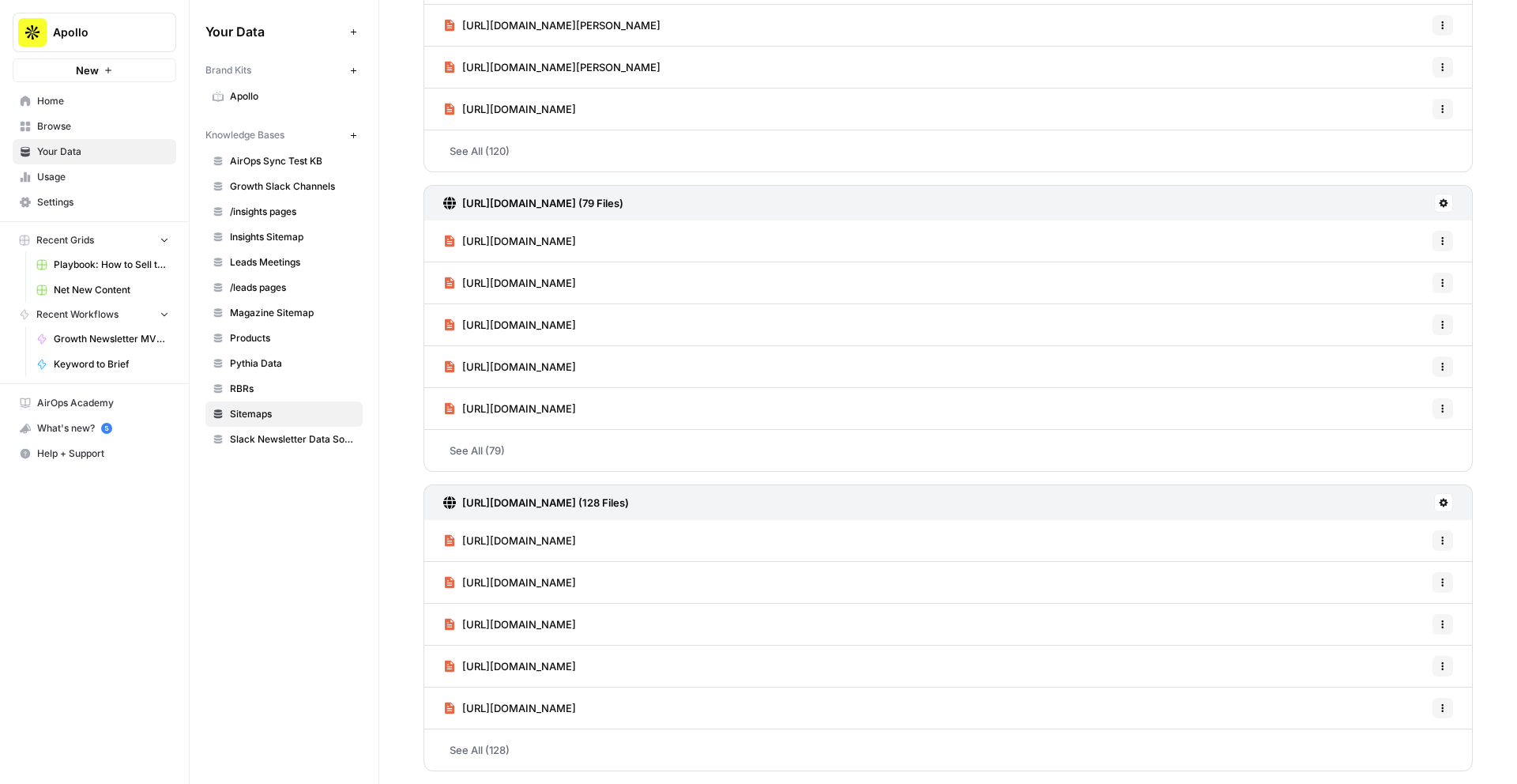
click at [534, 504] on h3 "[URL][DOMAIN_NAME] (128 Files)" at bounding box center [546, 502] width 166 height 16
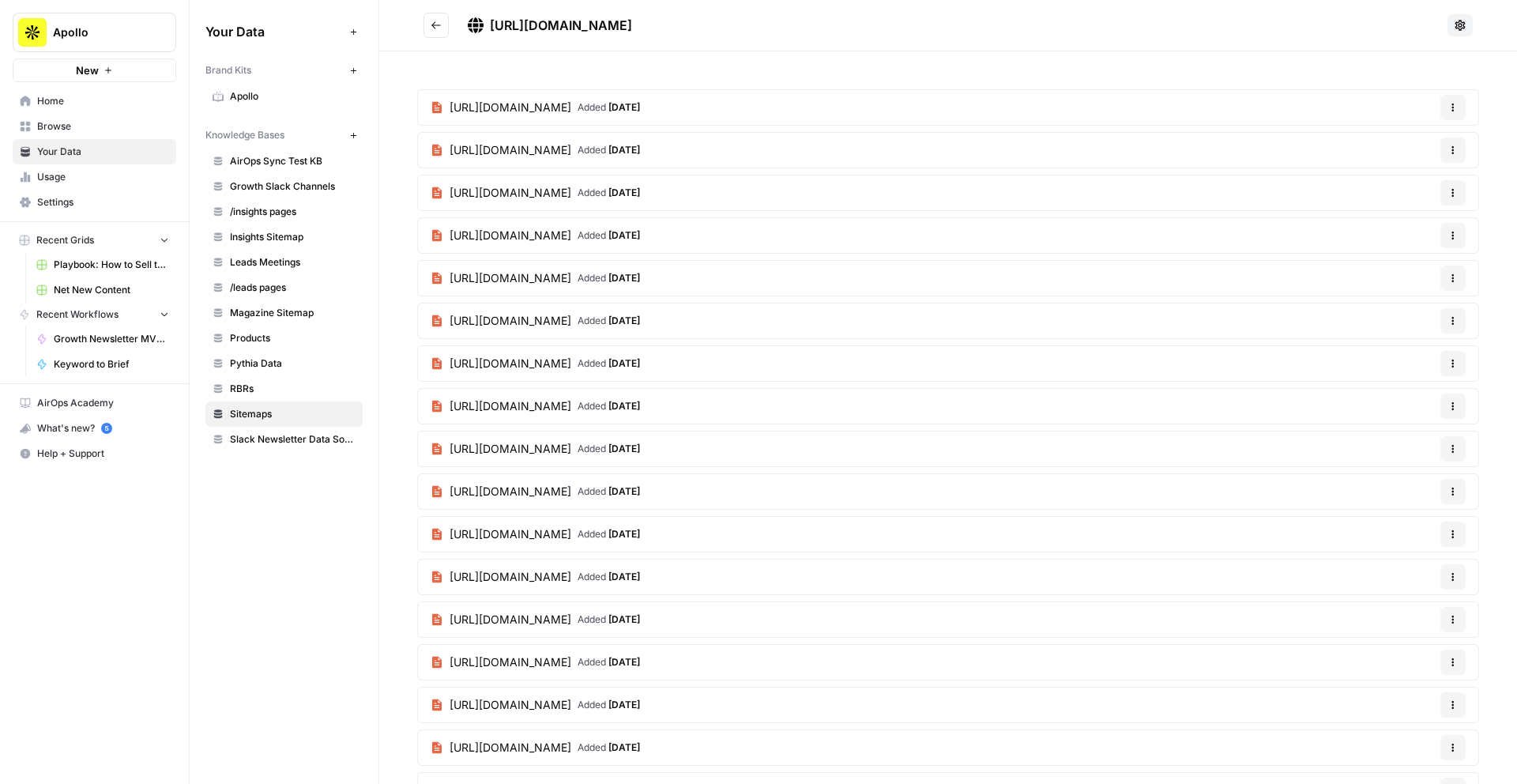
drag, startPoint x: 714, startPoint y: 26, endPoint x: 492, endPoint y: 30, distance: 222.0
click at [492, 30] on h2 "[URL][DOMAIN_NAME]" at bounding box center [932, 26] width 1018 height 26
